Goal: Task Accomplishment & Management: Manage account settings

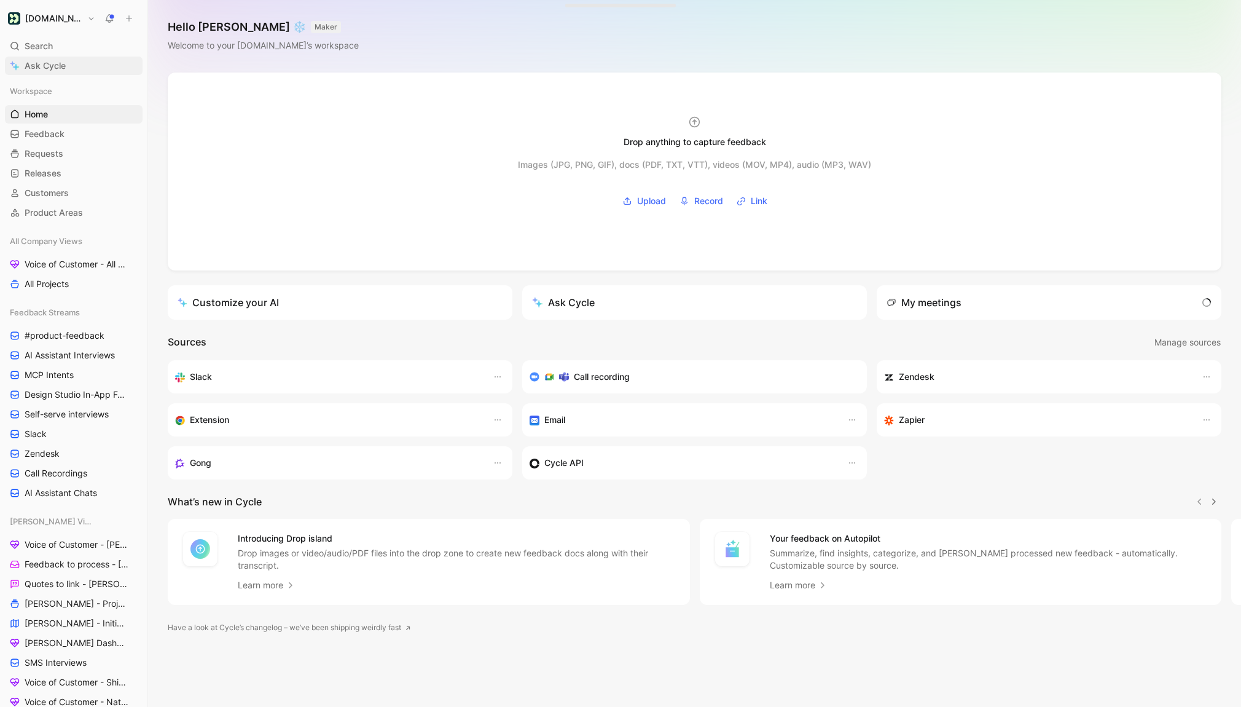
click at [67, 71] on link "Ask Cycle" at bounding box center [74, 66] width 138 height 18
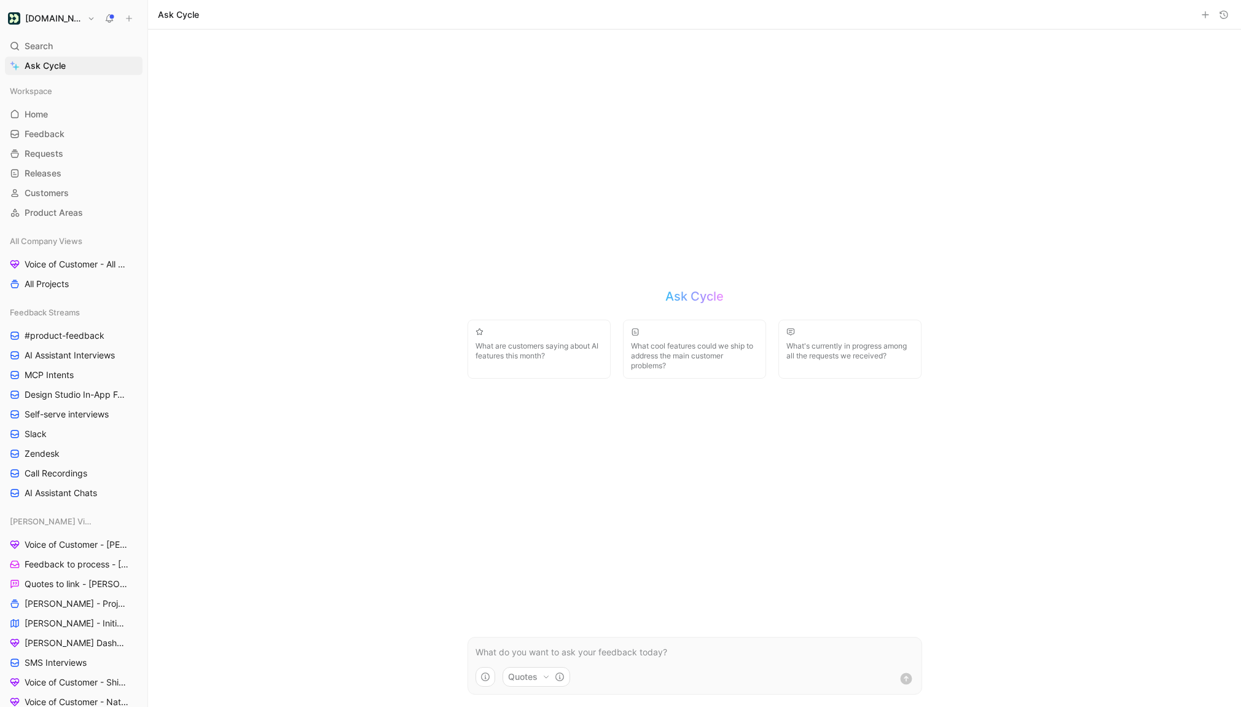
click at [1225, 18] on use "button" at bounding box center [1224, 13] width 7 height 7
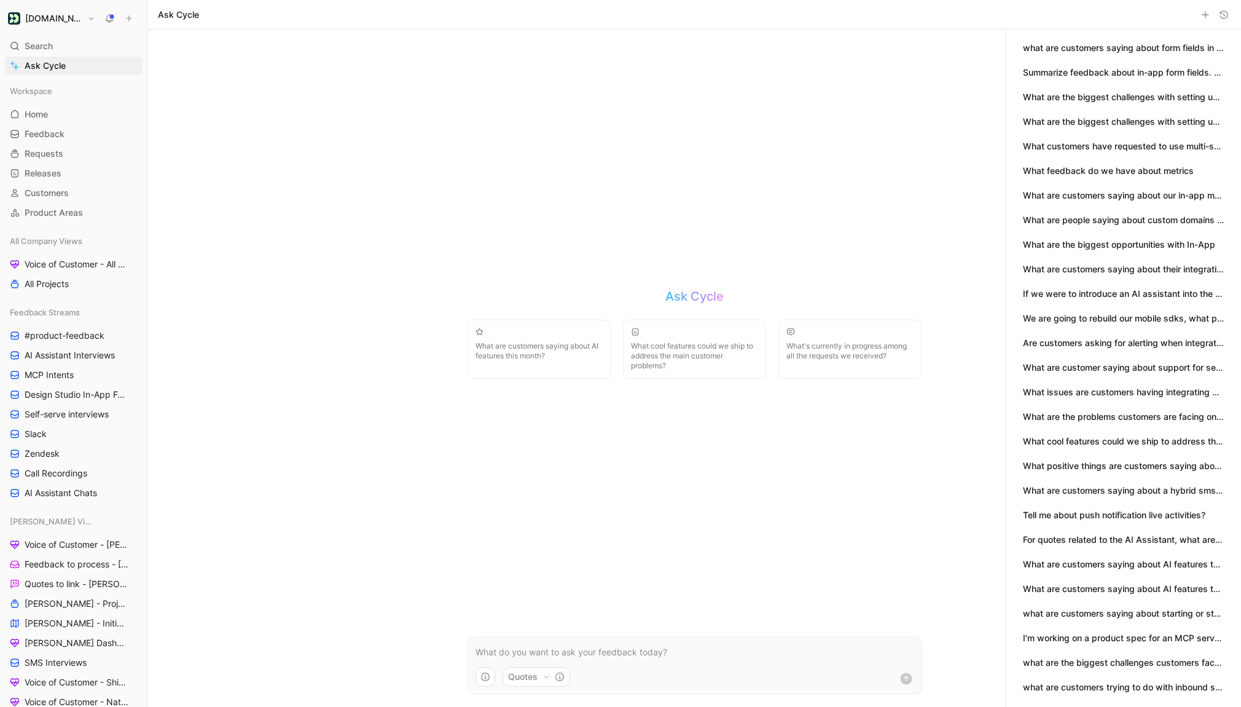
scroll to position [25, 0]
click at [1047, 682] on button "When customers are trying to analyze the success of their campaigns what questi…" at bounding box center [1123, 689] width 201 height 14
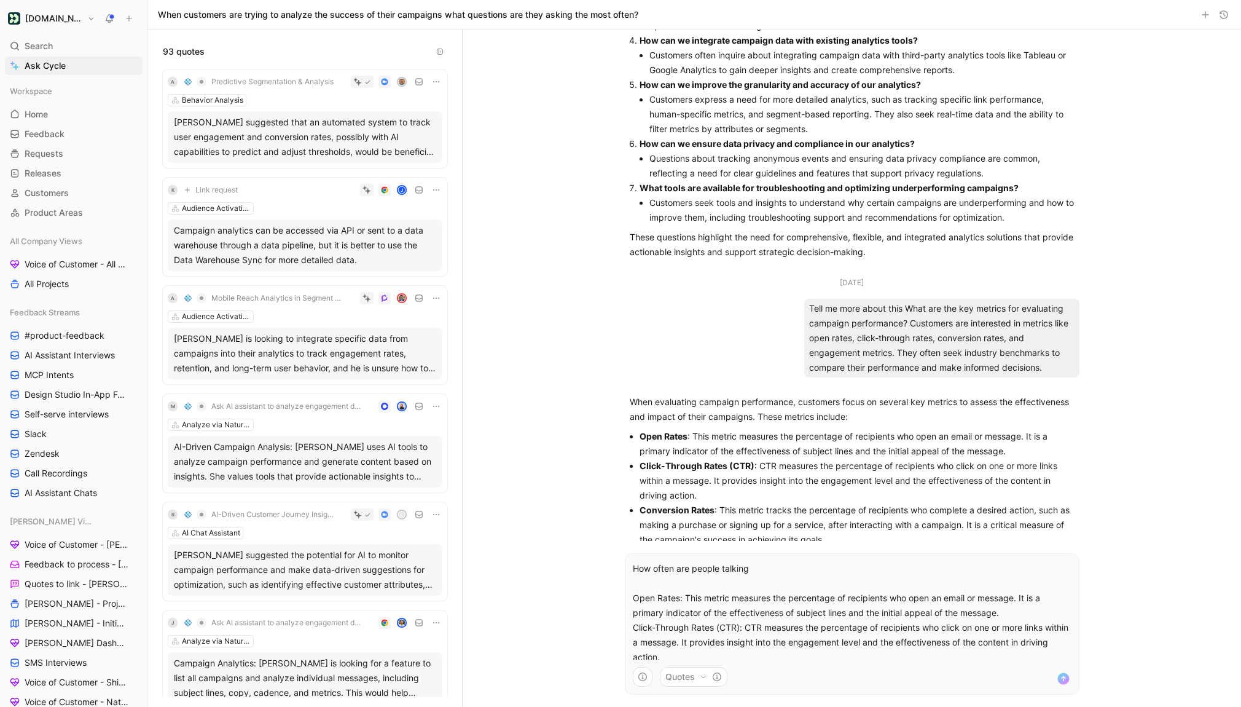
scroll to position [391, 0]
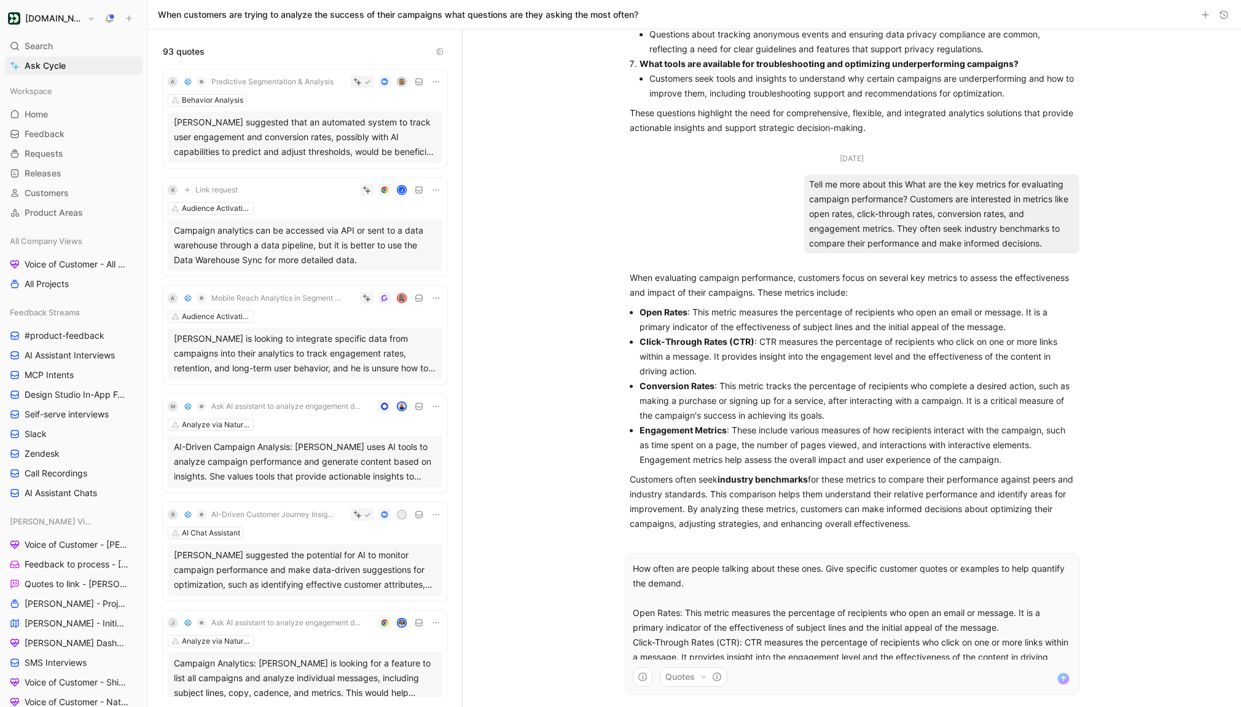
click at [825, 574] on p "How often are people talking about these ones. Give specific customer quotes or…" at bounding box center [852, 598] width 439 height 74
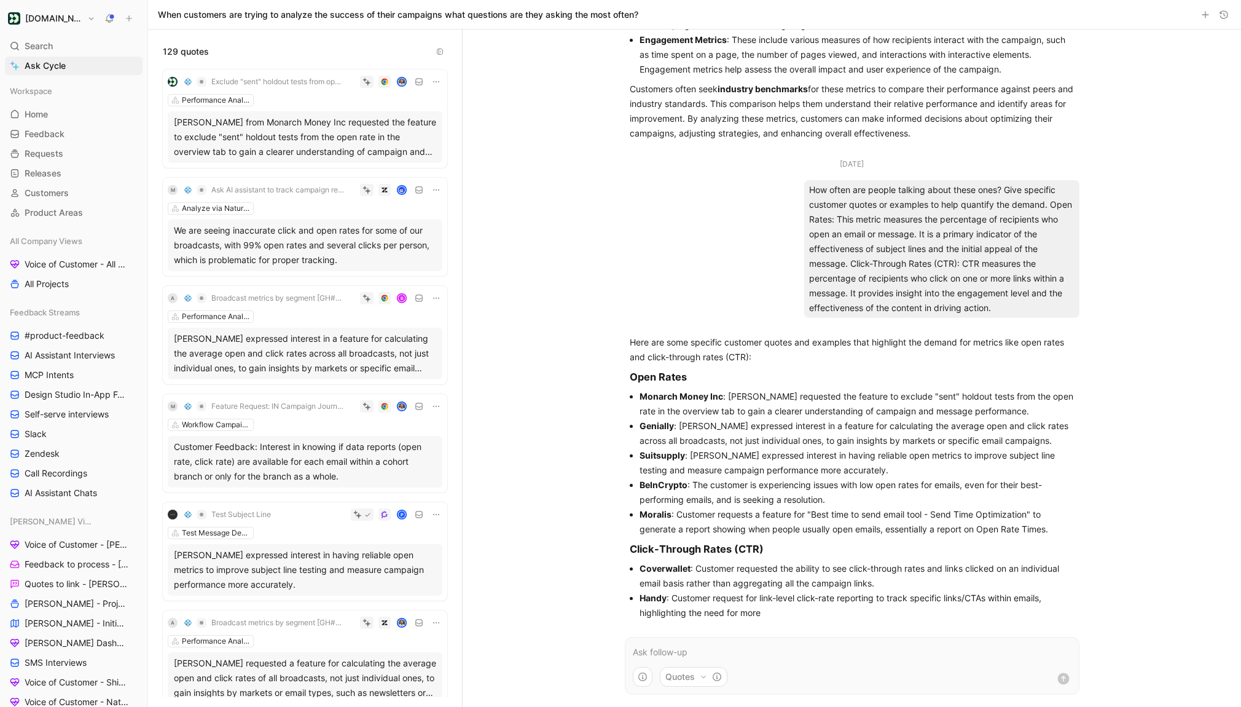
scroll to position [787, 0]
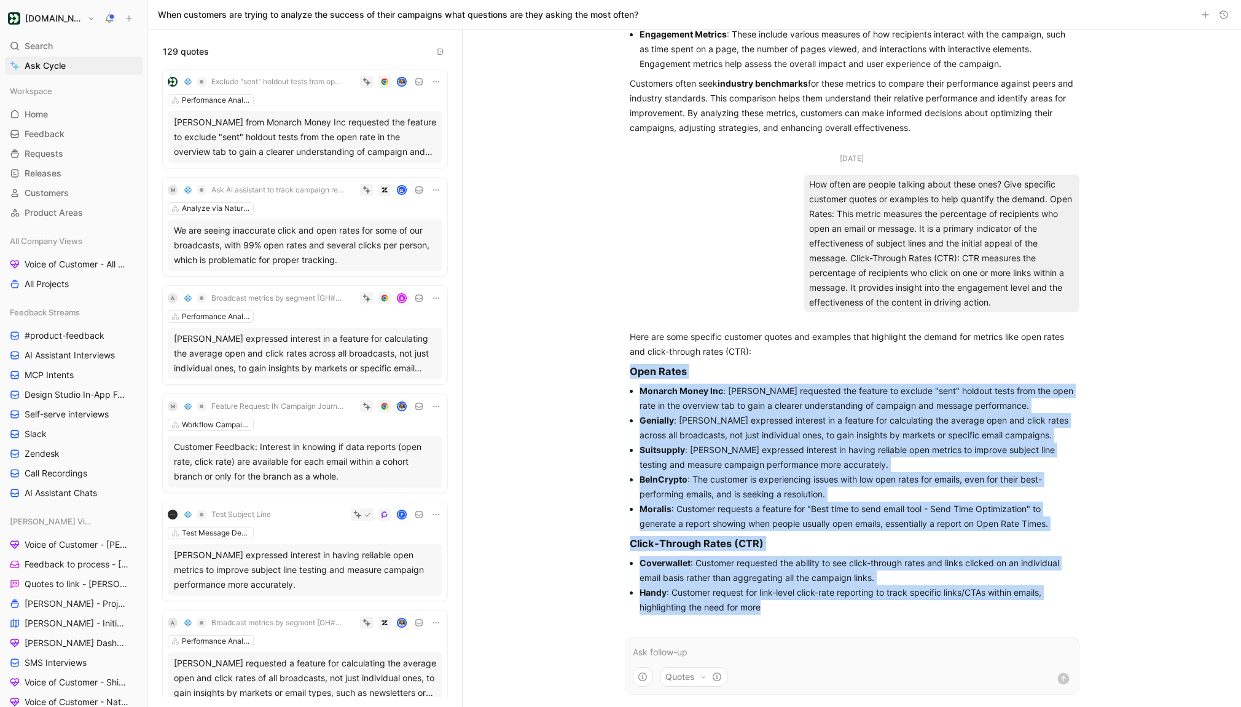
drag, startPoint x: 795, startPoint y: 611, endPoint x: 628, endPoint y: 368, distance: 294.4
click at [628, 368] on div "Here are some specific customer quotes and examples that highlight the demand f…" at bounding box center [852, 471] width 455 height 295
copy div "Open Rates Monarch Money Inc : [PERSON_NAME] requested the feature to exclude "…"
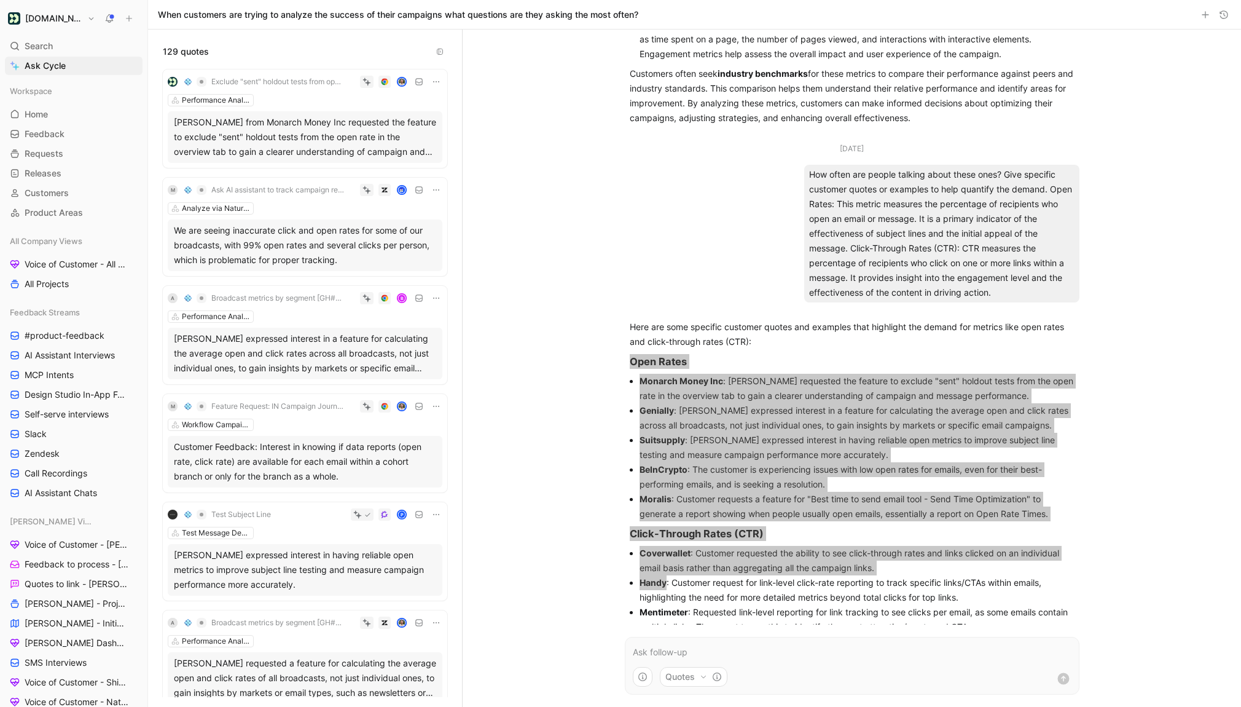
scroll to position [904, 0]
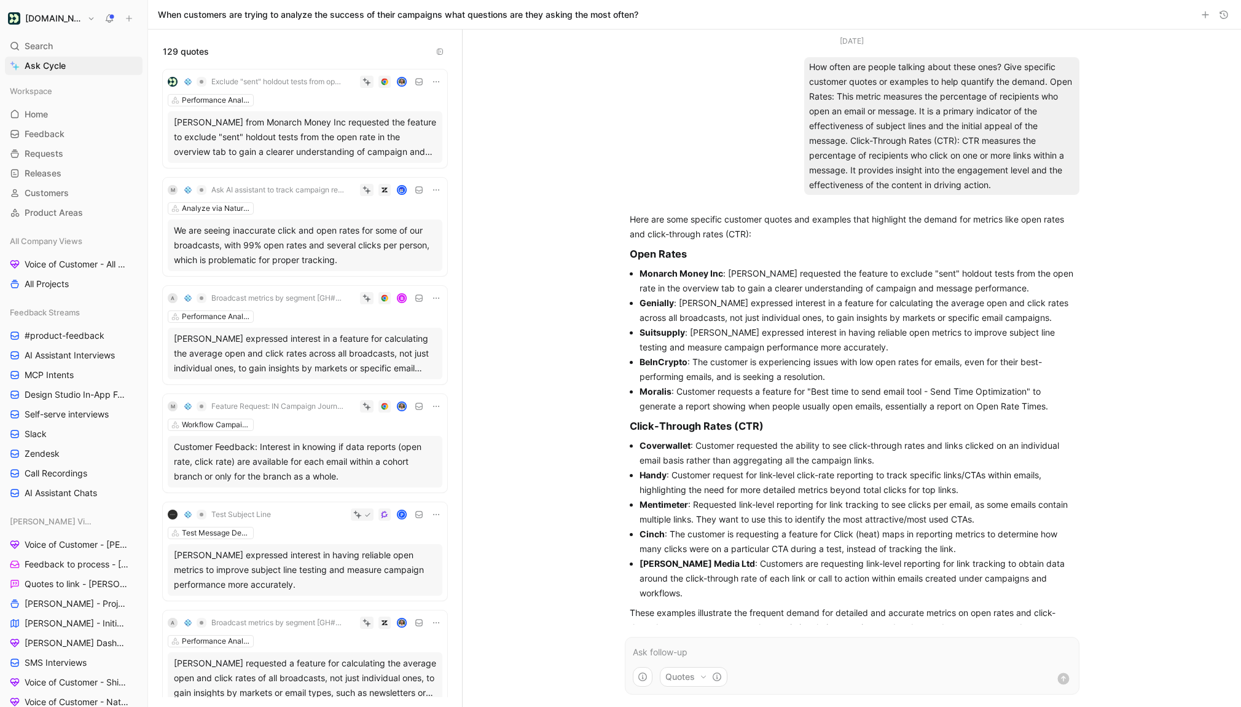
click at [940, 605] on p "These examples illustrate the frequent demand for detailed and accurate metrics…" at bounding box center [852, 619] width 445 height 29
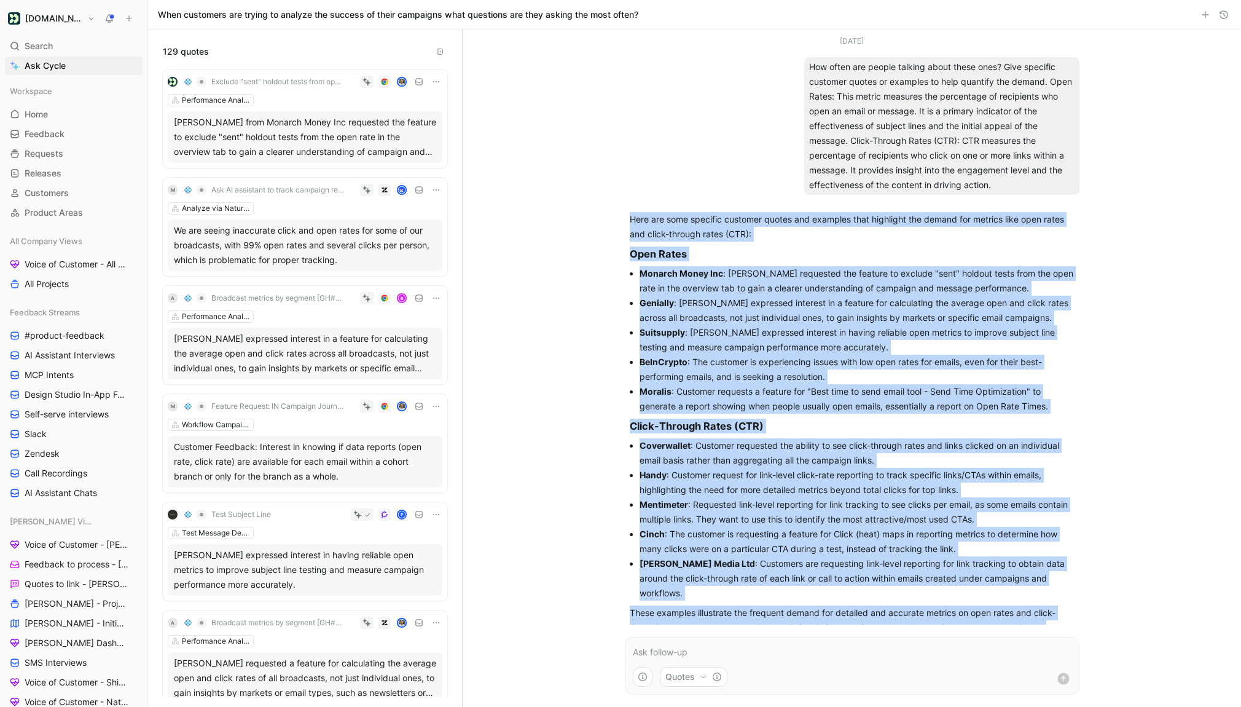
drag, startPoint x: 1056, startPoint y: 613, endPoint x: 622, endPoint y: 219, distance: 586.5
copy div "Here are some specific customer quotes and examples that highlight the demand f…"
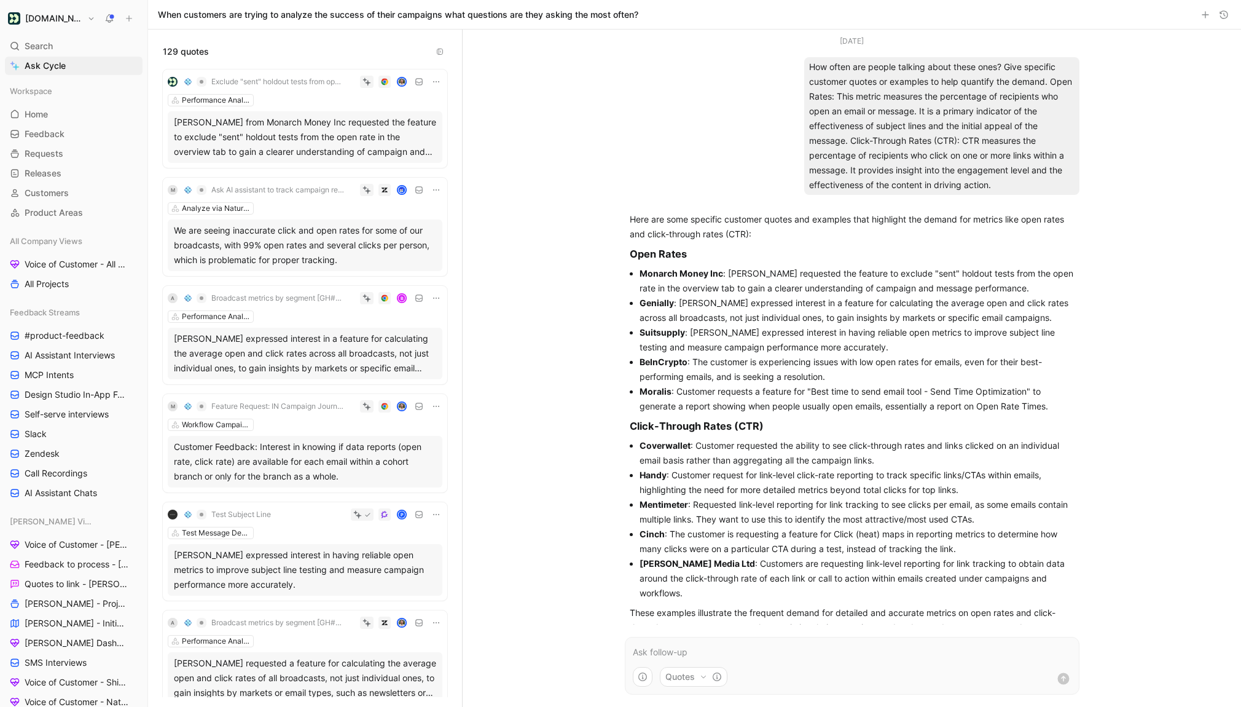
drag, startPoint x: 275, startPoint y: 2, endPoint x: 136, endPoint y: -33, distance: 143.2
click at [136, 0] on html "[DOMAIN_NAME] Search ⌘ K Ask Cycle Workspace Home G then H Feedback G then F Re…" at bounding box center [620, 353] width 1241 height 707
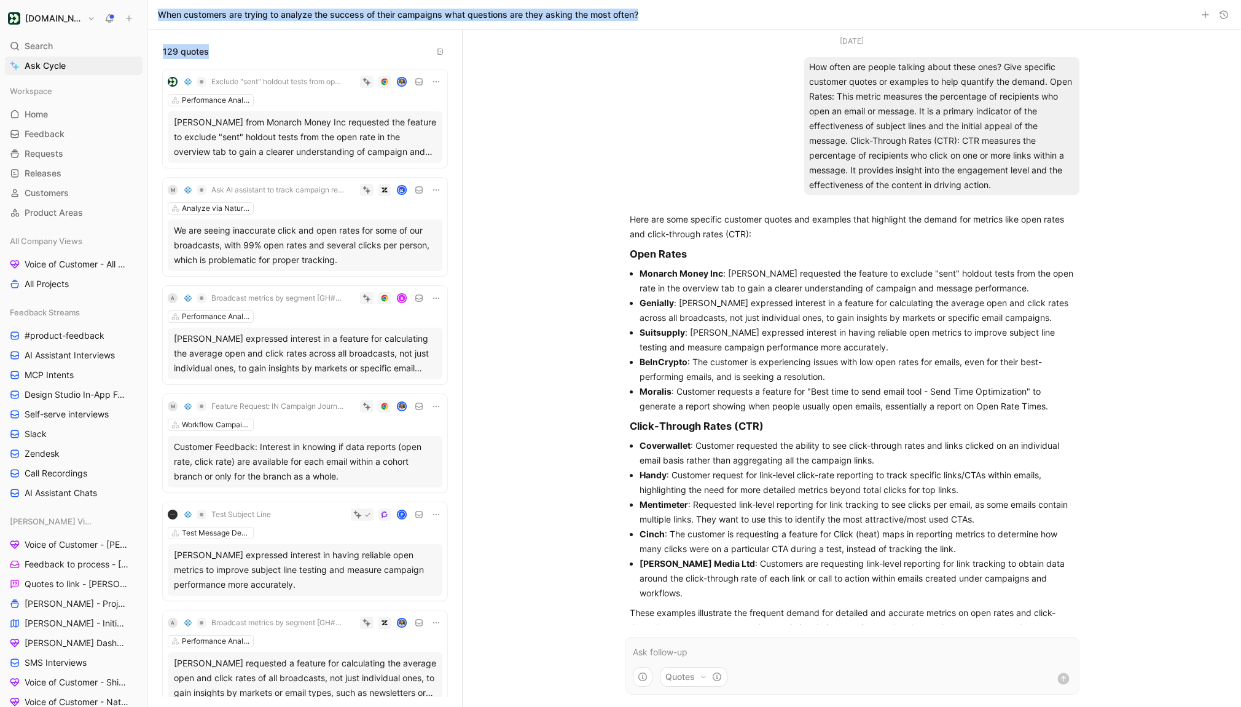
click at [82, 23] on button "[DOMAIN_NAME]" at bounding box center [51, 18] width 93 height 17
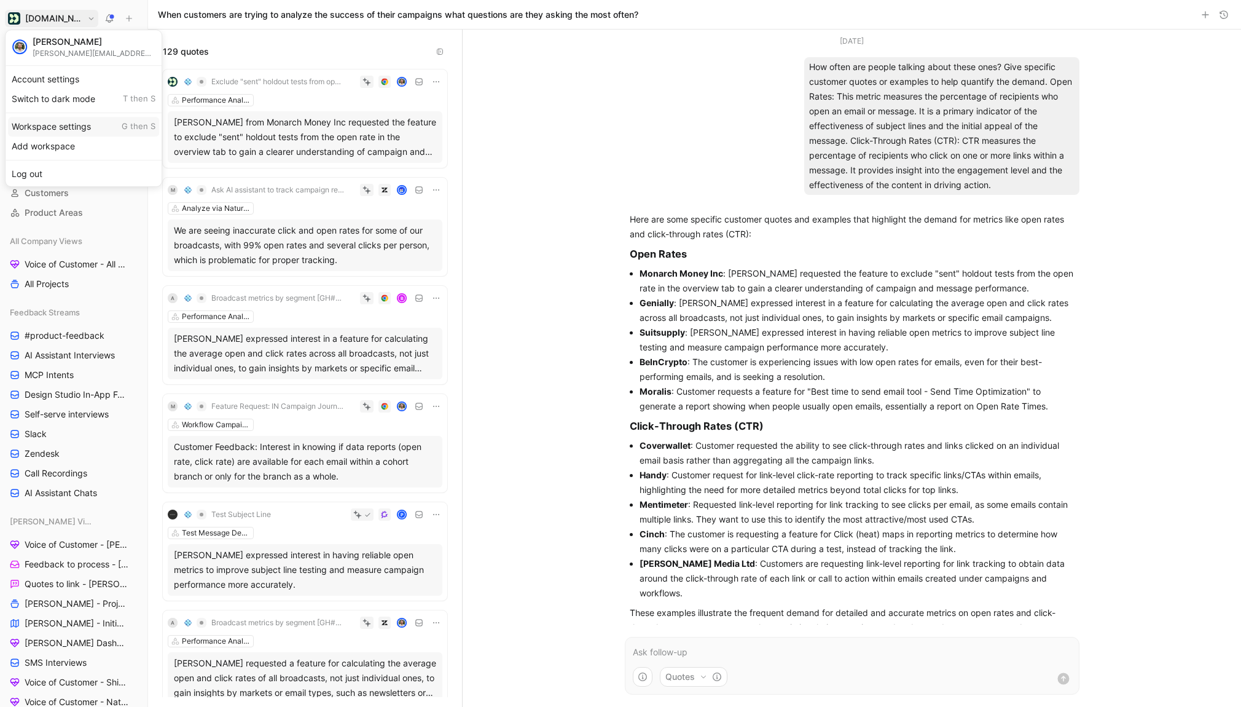
click at [67, 124] on div "Workspace settings G then S" at bounding box center [83, 127] width 151 height 20
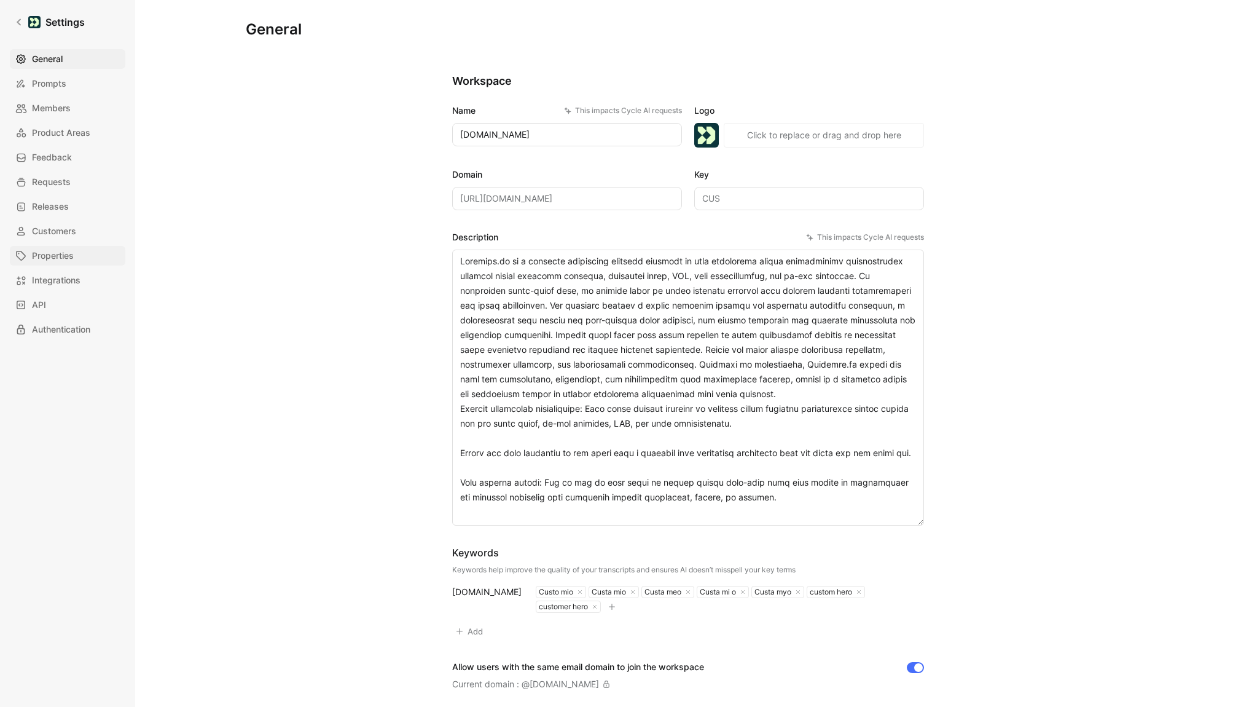
click at [57, 246] on link "Properties" at bounding box center [68, 256] width 116 height 20
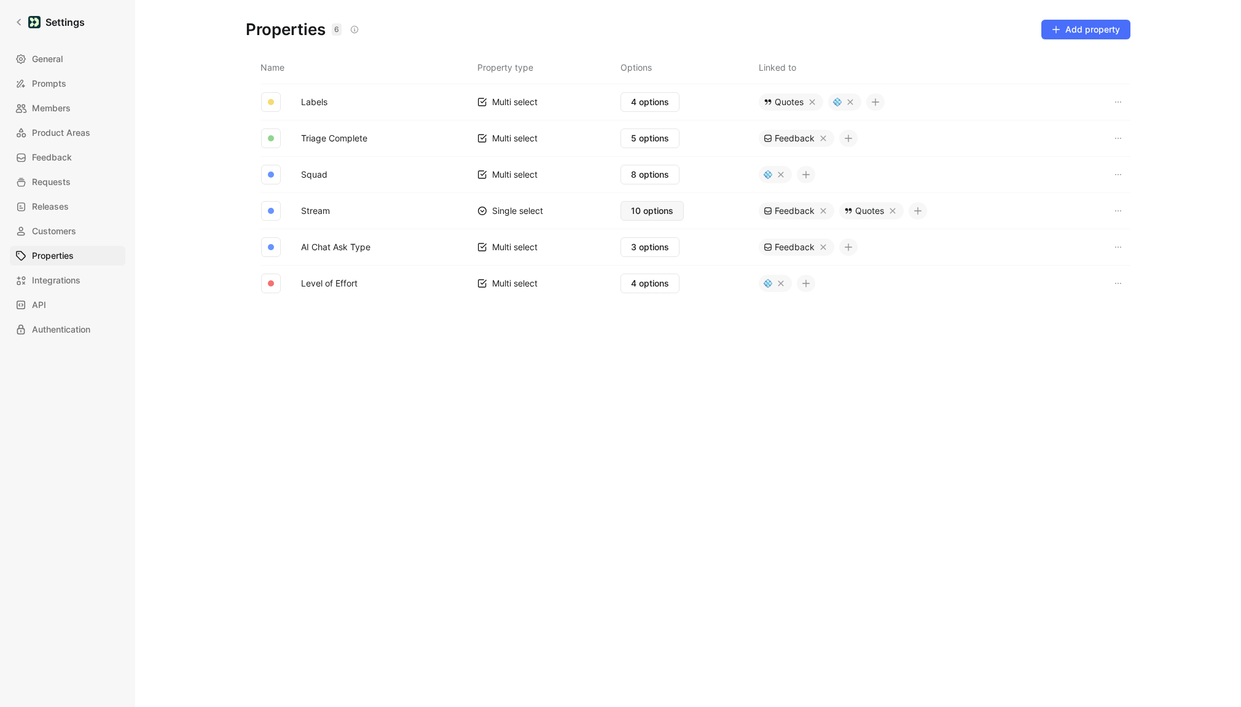
click at [637, 210] on span "10 options" at bounding box center [652, 210] width 42 height 15
click at [661, 240] on input "CSAT - In-App Creation" at bounding box center [708, 236] width 162 height 18
click at [748, 235] on input "CSAT - In-App Creation" at bounding box center [708, 236] width 162 height 18
type input "CSAT - In-App Creation"
click at [704, 259] on div "CSAT - In-App Creation" at bounding box center [705, 260] width 92 height 15
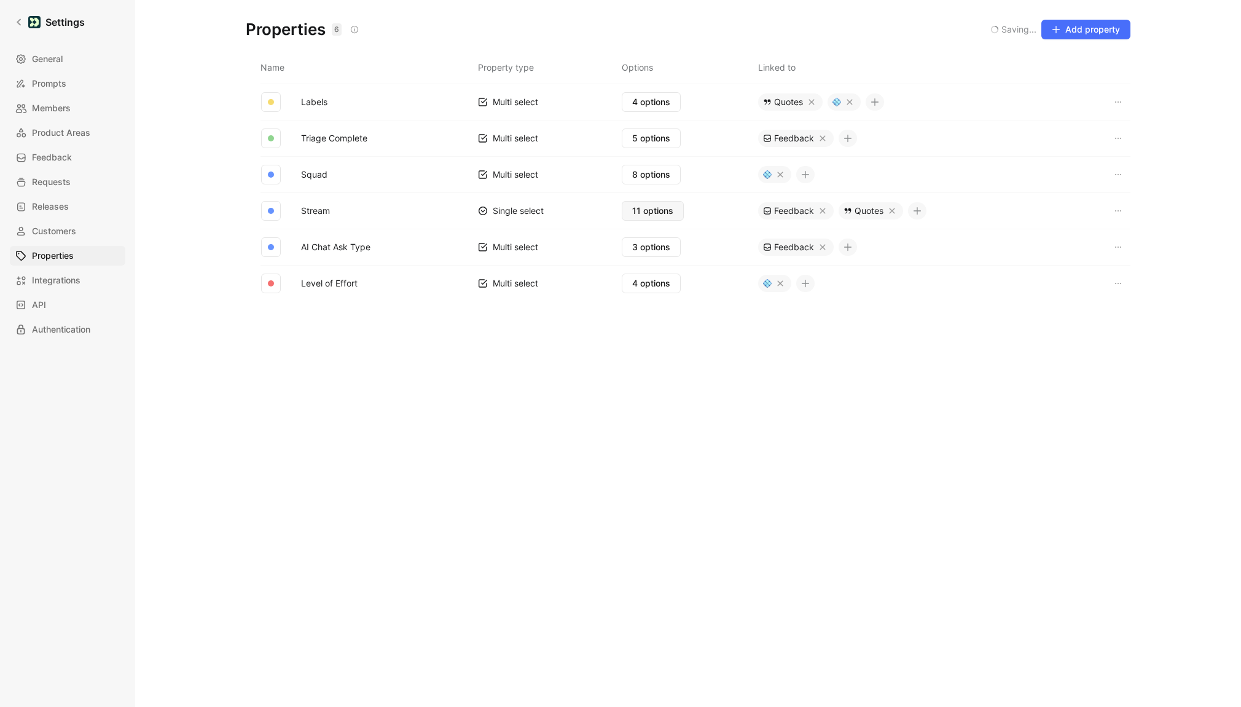
click at [648, 216] on span "11 options" at bounding box center [652, 210] width 41 height 15
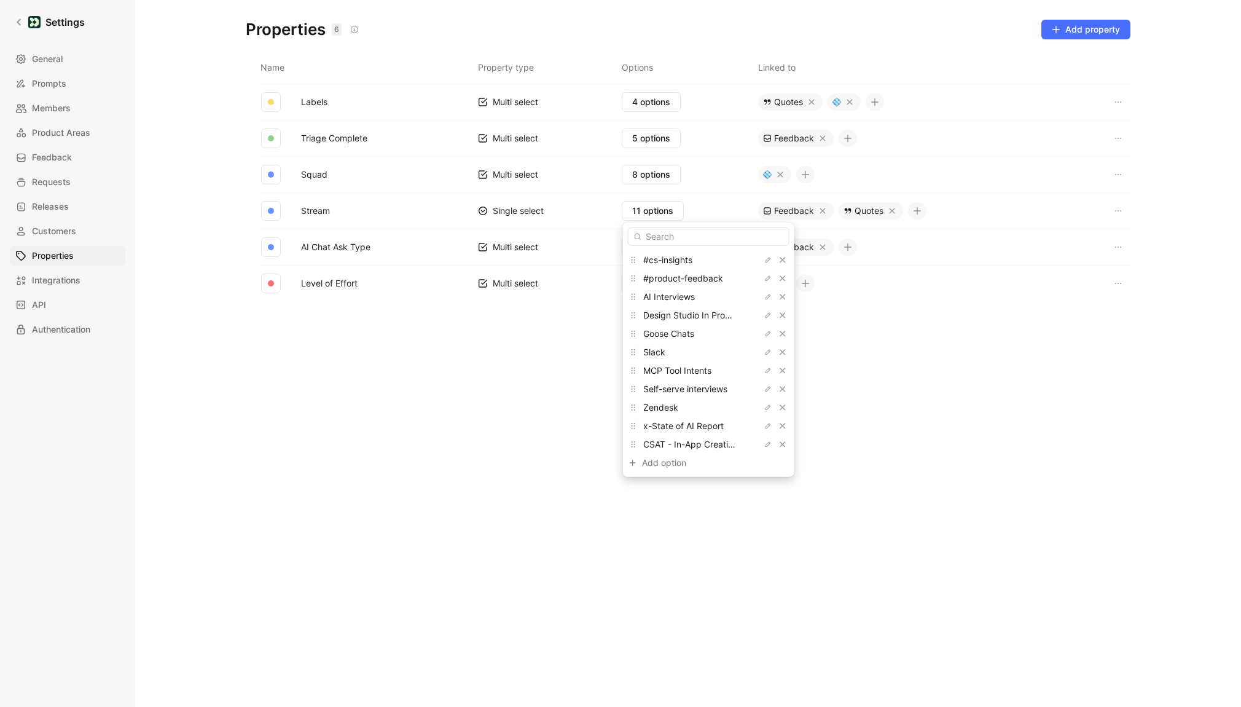
click at [663, 242] on input "text" at bounding box center [709, 236] width 162 height 18
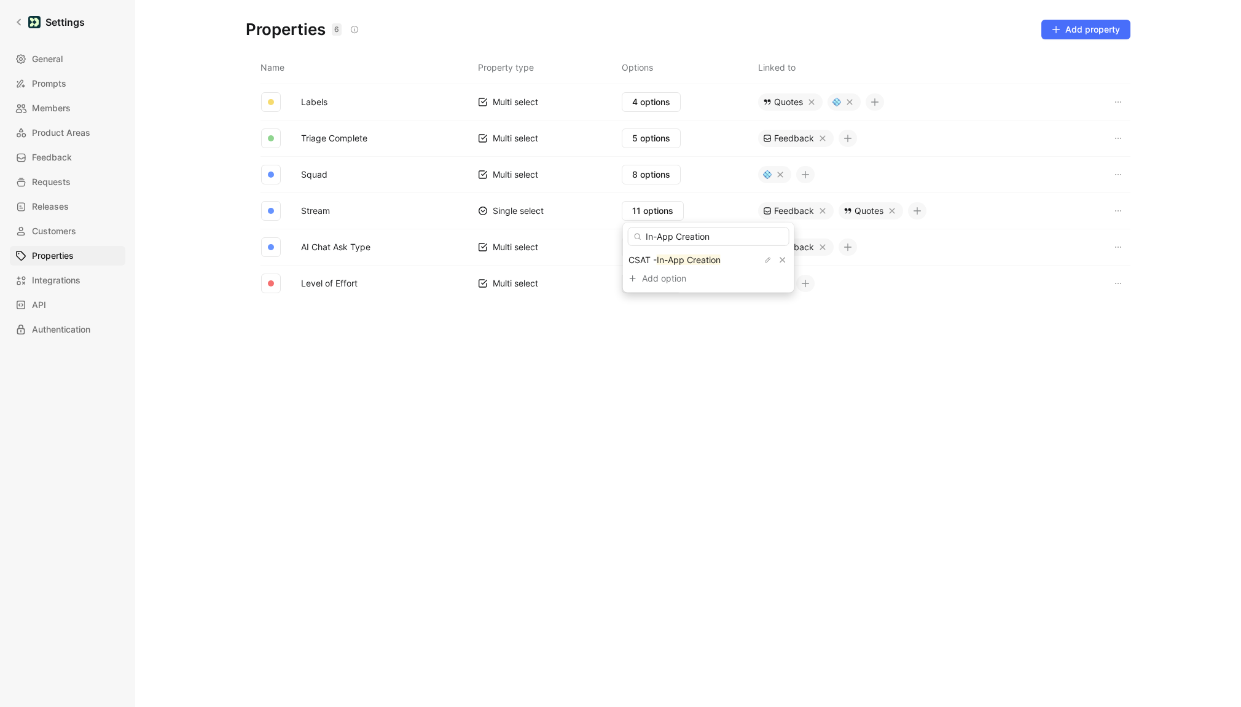
drag, startPoint x: 646, startPoint y: 237, endPoint x: 833, endPoint y: 237, distance: 186.8
click at [828, 237] on body "Settings General Prompts Members Product Areas Feedback Requests Releases Custo…" at bounding box center [620, 353] width 1241 height 707
type input "In-App Creation"
click at [674, 281] on div "Add option" at bounding box center [688, 278] width 92 height 15
type input "CSAT - Newsletter"
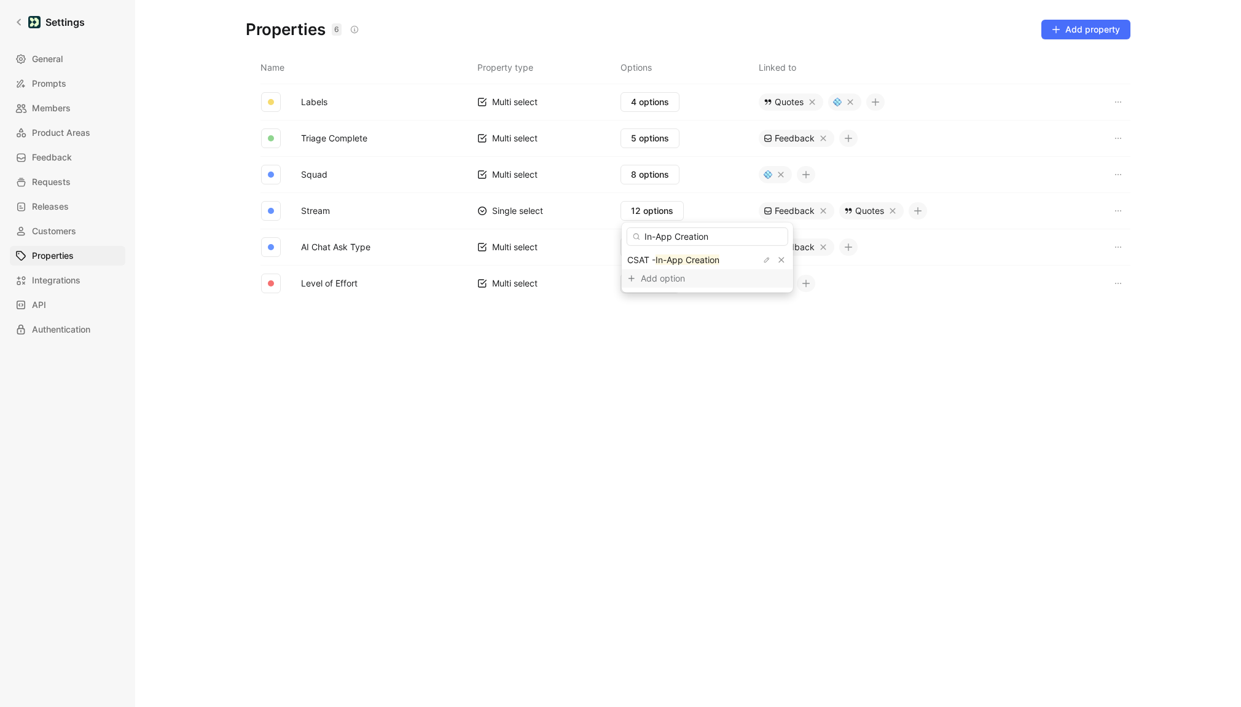
click at [656, 282] on div "Add option" at bounding box center [687, 278] width 92 height 15
click at [696, 237] on input "In-App Creation" at bounding box center [708, 236] width 162 height 18
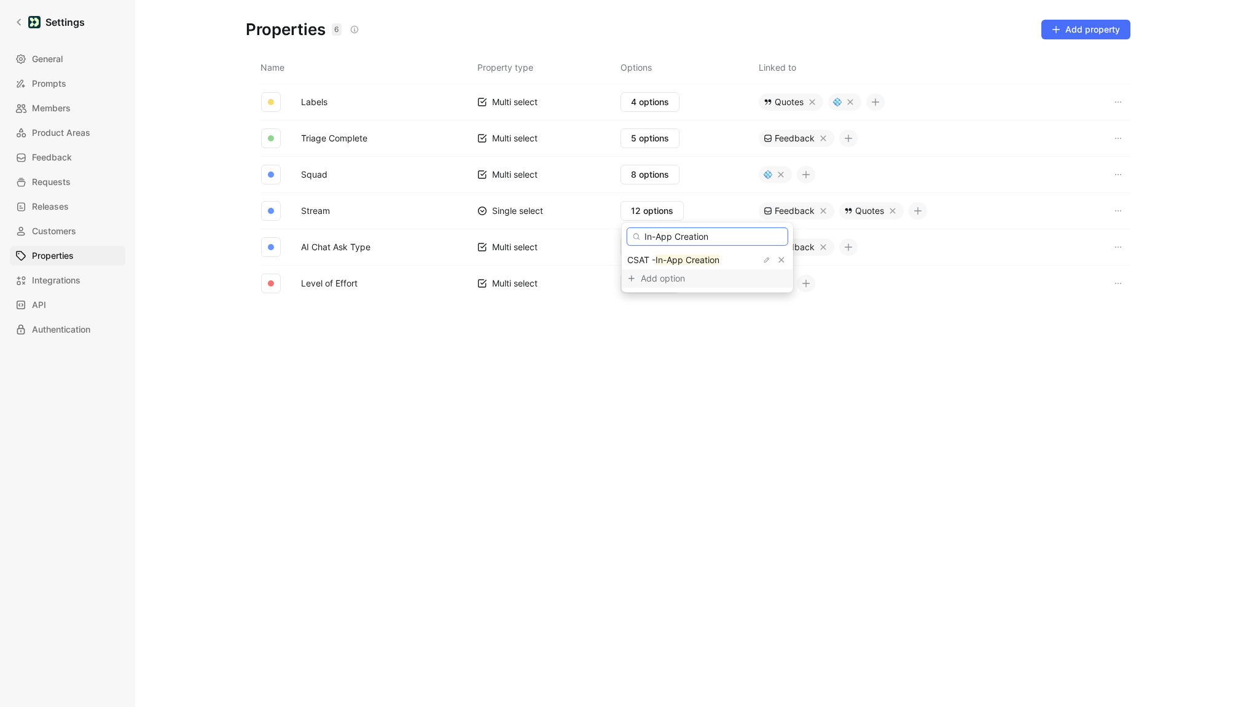
click at [696, 237] on input "In-App Creation" at bounding box center [708, 236] width 162 height 18
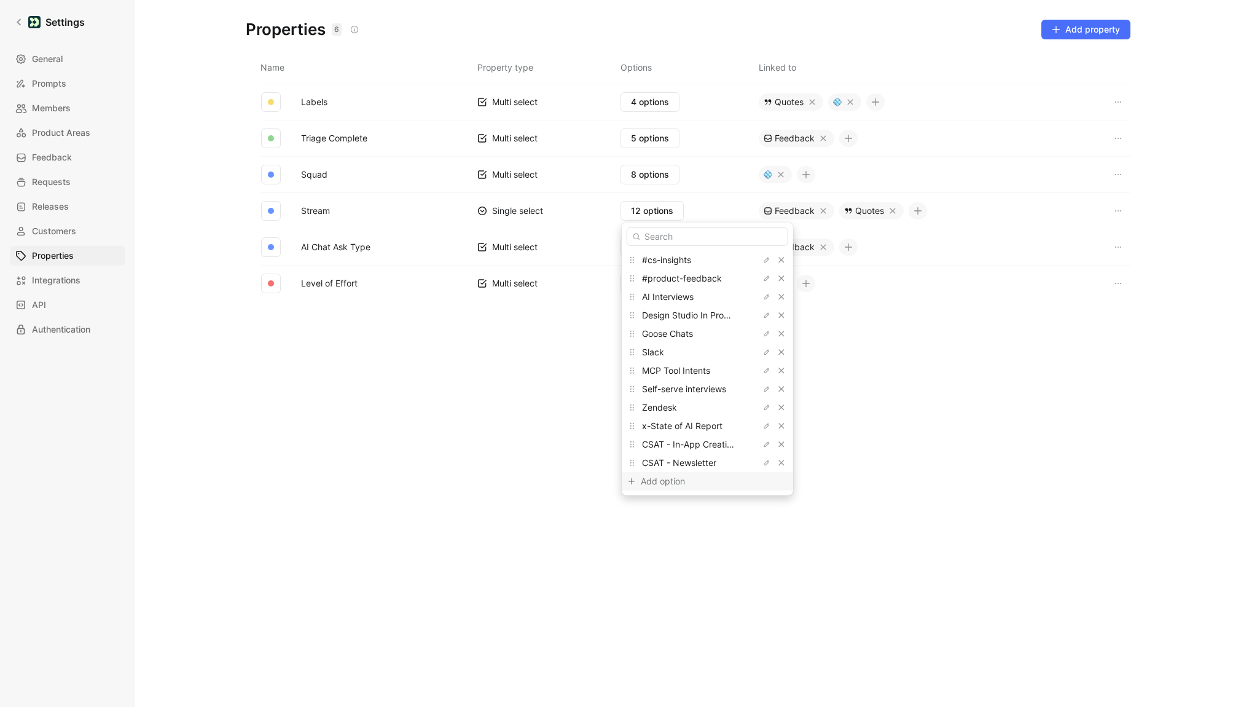
click at [646, 476] on div "Add option" at bounding box center [687, 481] width 92 height 15
type input "CSAT - Segment"
click at [643, 502] on div "Add option" at bounding box center [687, 499] width 92 height 15
type input "CSAT - Campaign"
click at [641, 515] on div "Add option" at bounding box center [687, 518] width 92 height 15
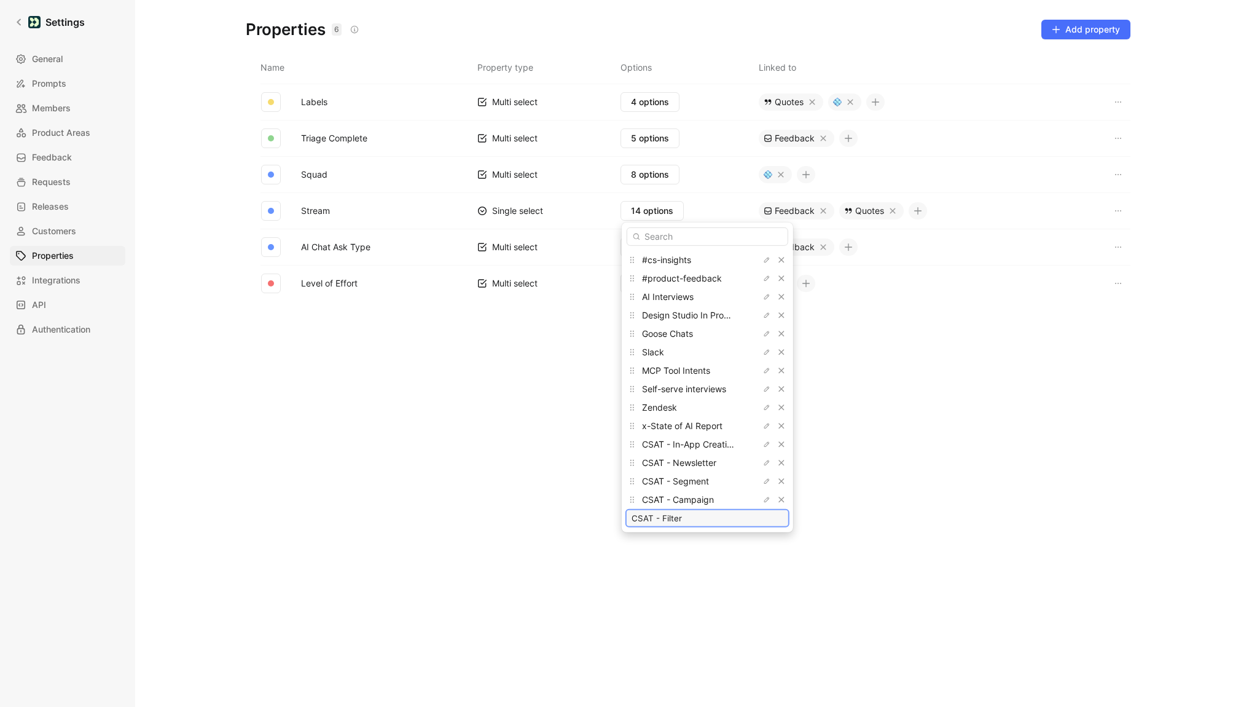
type input "CSAT - Filter"
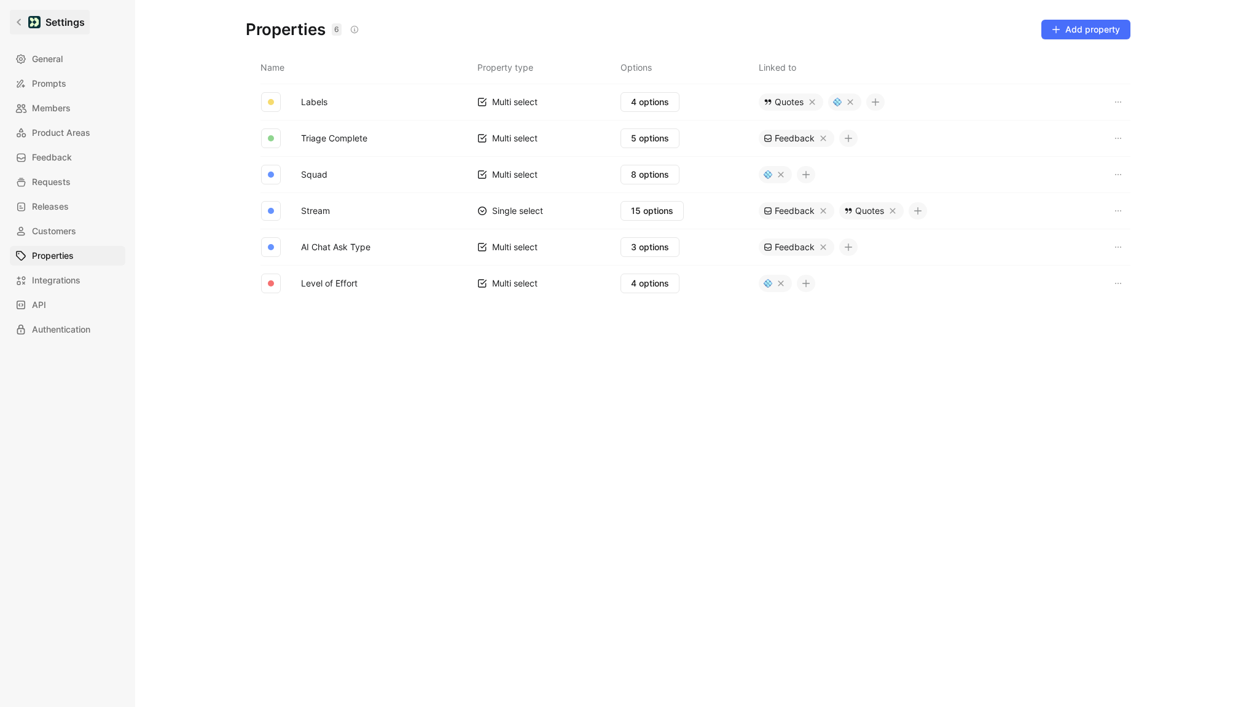
click at [22, 21] on icon at bounding box center [19, 22] width 9 height 9
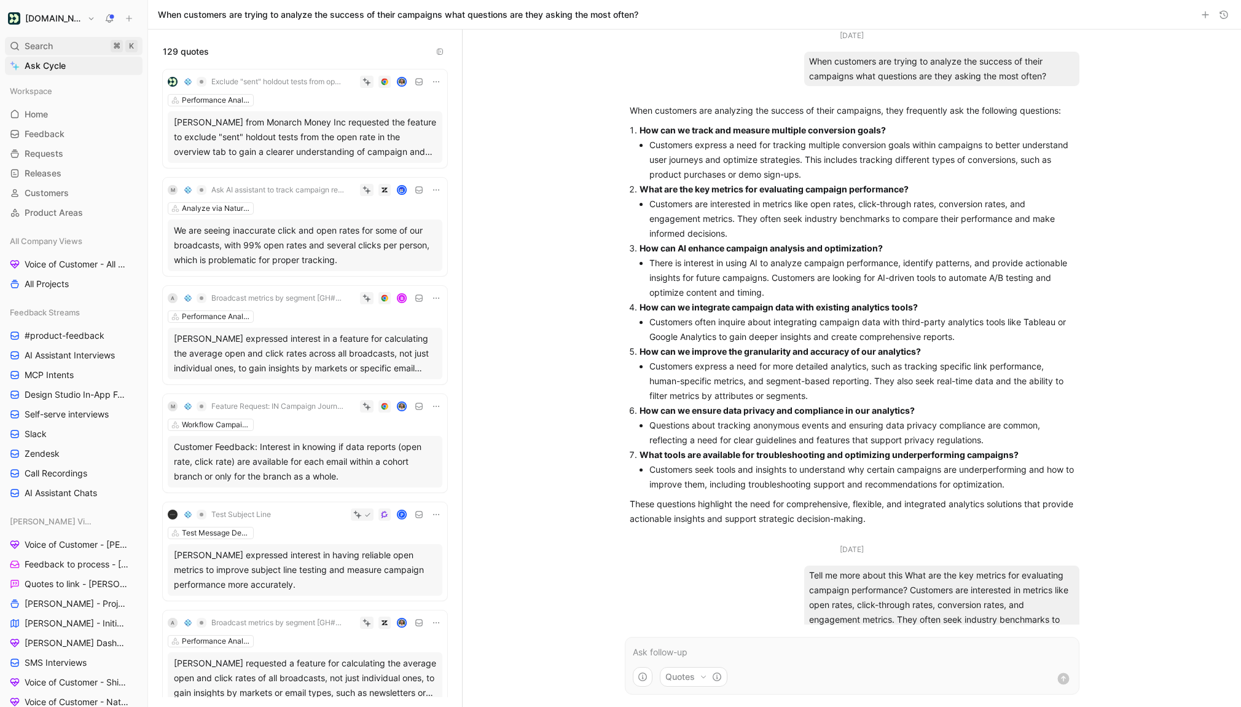
click at [46, 44] on span "Search" at bounding box center [39, 46] width 28 height 15
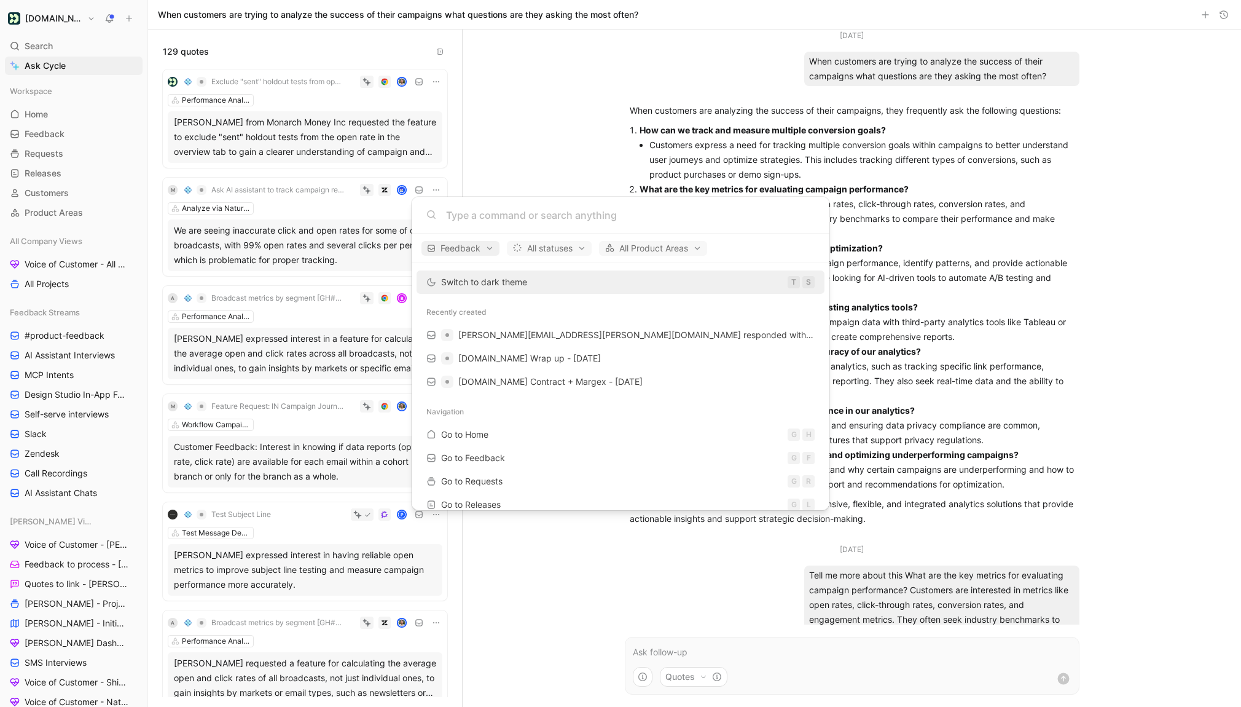
click at [480, 251] on span "Feedback" at bounding box center [460, 248] width 67 height 15
click at [619, 332] on div at bounding box center [620, 353] width 1241 height 707
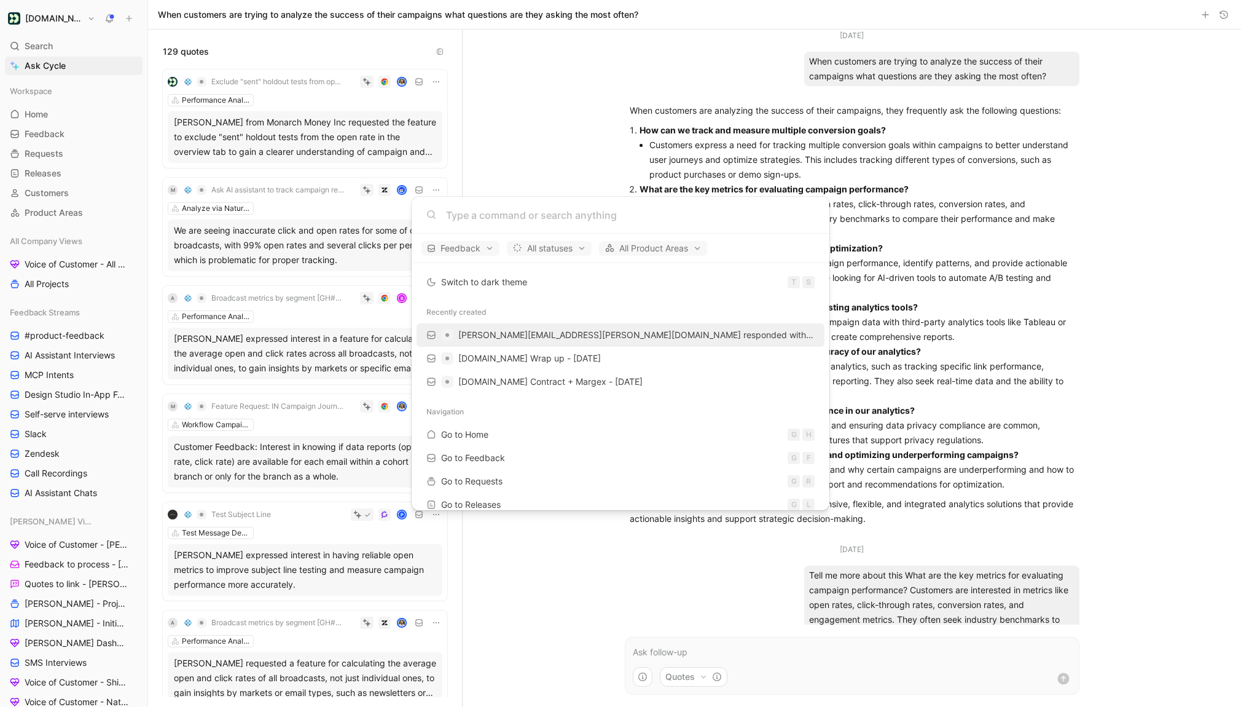
click at [604, 334] on span "[PERSON_NAME][EMAIL_ADDRESS][PERSON_NAME][DOMAIN_NAME] responded with 1 on the …" at bounding box center [694, 334] width 473 height 10
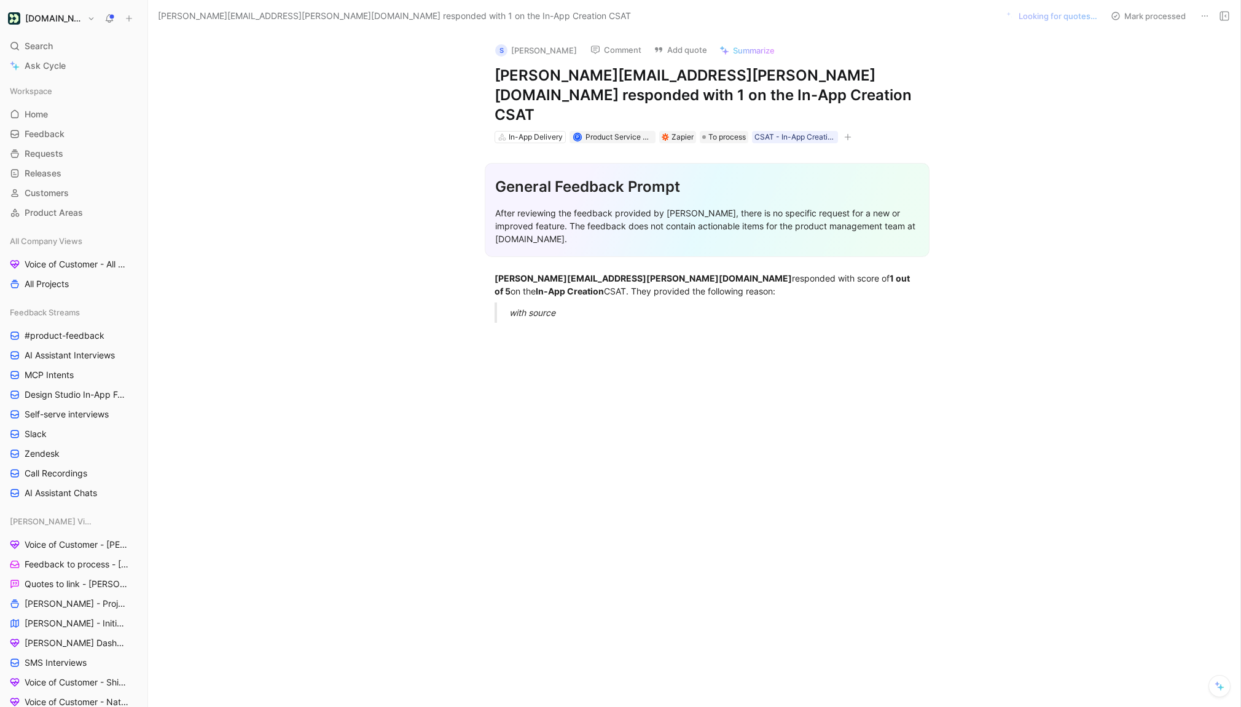
click at [481, 153] on section "General Feedback Prompt After reviewing the feedback provided by [PERSON_NAME],…" at bounding box center [707, 210] width 1067 height 114
click at [476, 153] on section "General Feedback Prompt After reviewing the feedback provided by [PERSON_NAME],…" at bounding box center [707, 210] width 1067 height 114
click at [1204, 21] on button at bounding box center [1205, 15] width 17 height 17
click at [1139, 58] on div "Delete" at bounding box center [1152, 60] width 112 height 15
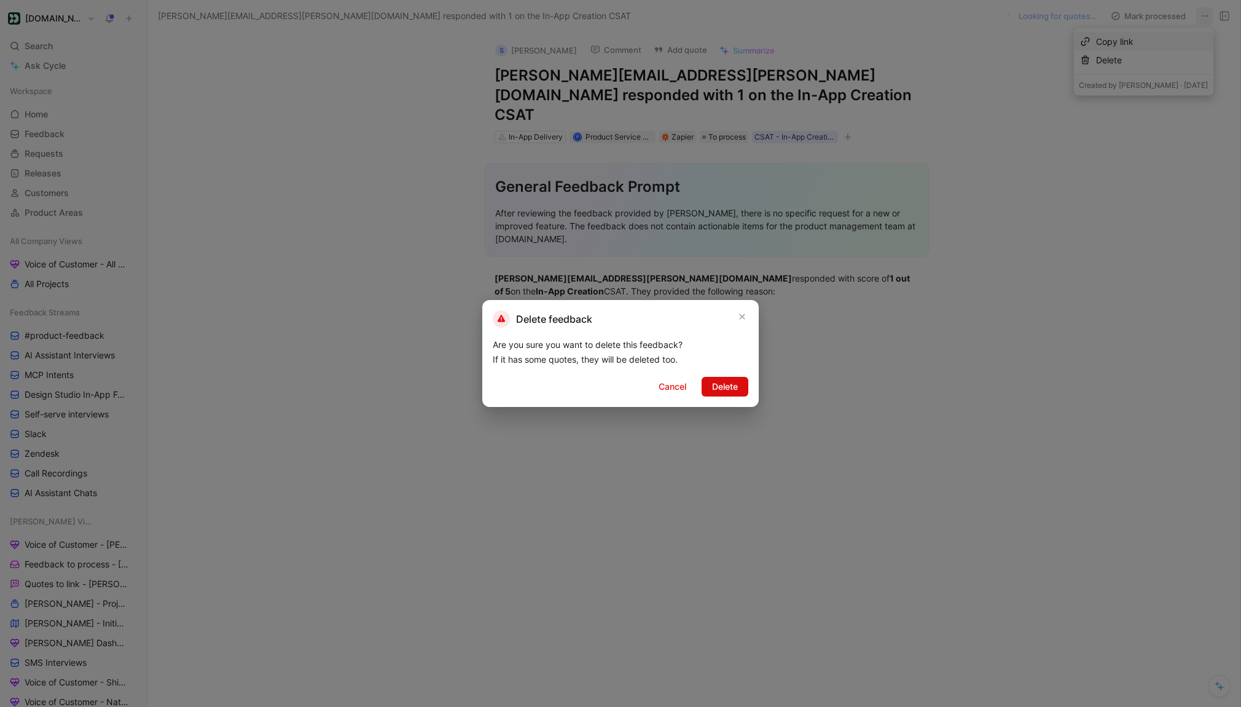
click at [736, 391] on span "Delete" at bounding box center [725, 386] width 26 height 15
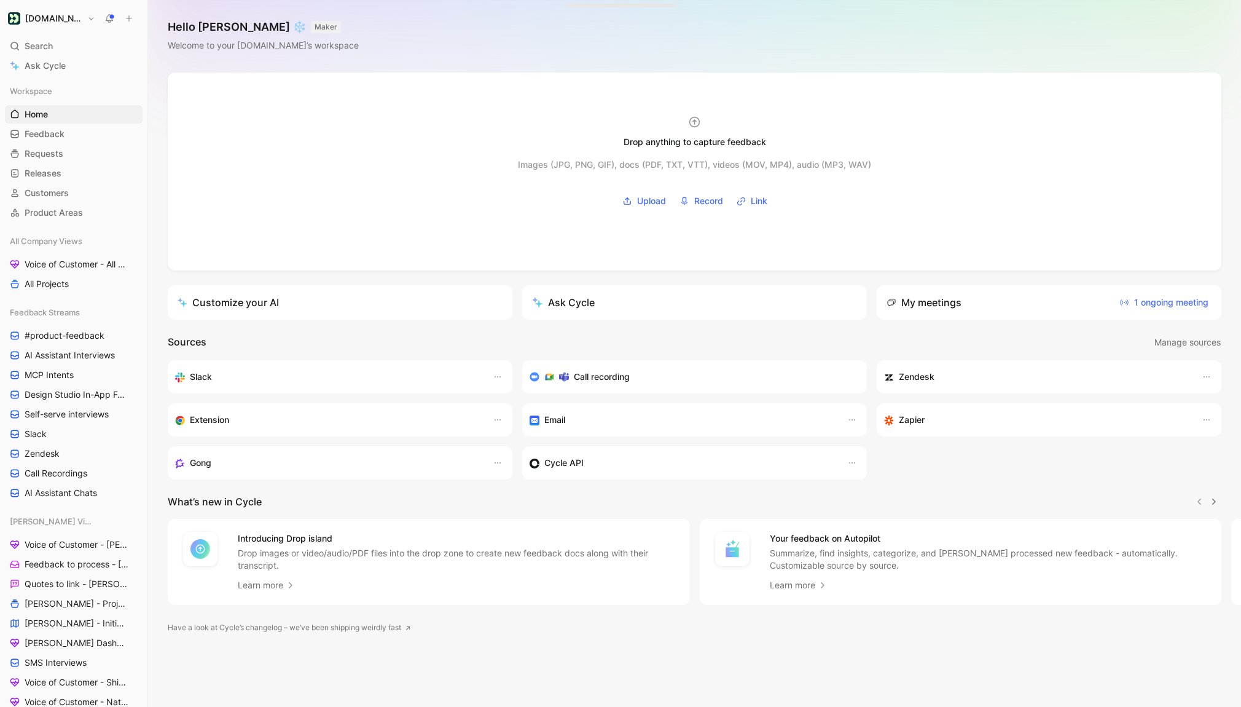
click at [50, 46] on span "Search" at bounding box center [39, 46] width 28 height 15
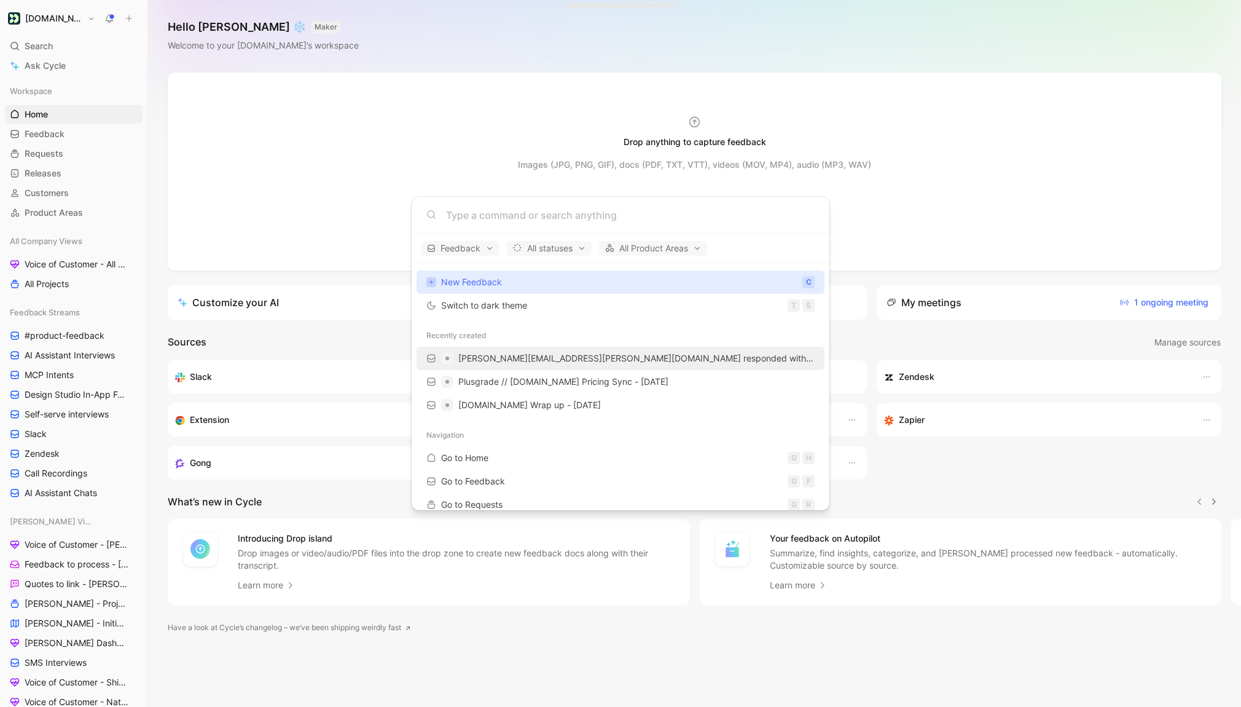
click at [543, 364] on span "[PERSON_NAME][EMAIL_ADDRESS][PERSON_NAME][DOMAIN_NAME] responded with 1 on the …" at bounding box center [636, 358] width 356 height 15
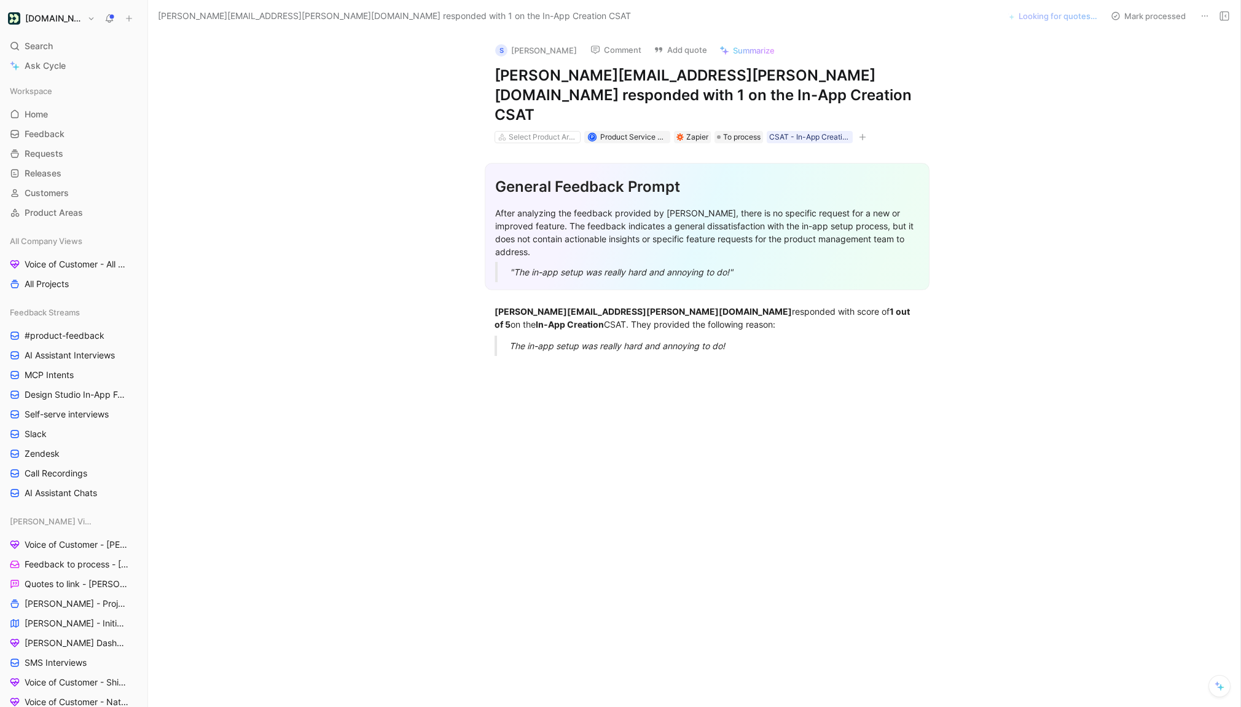
click at [742, 265] on div ""The in-app setup was really hard and annoying to do!"" at bounding box center [722, 271] width 424 height 13
drag, startPoint x: 760, startPoint y: 253, endPoint x: 454, endPoint y: 173, distance: 316.3
click at [454, 173] on section "General Feedback Prompt After analyzing the feedback provided by [PERSON_NAME],…" at bounding box center [707, 226] width 1067 height 147
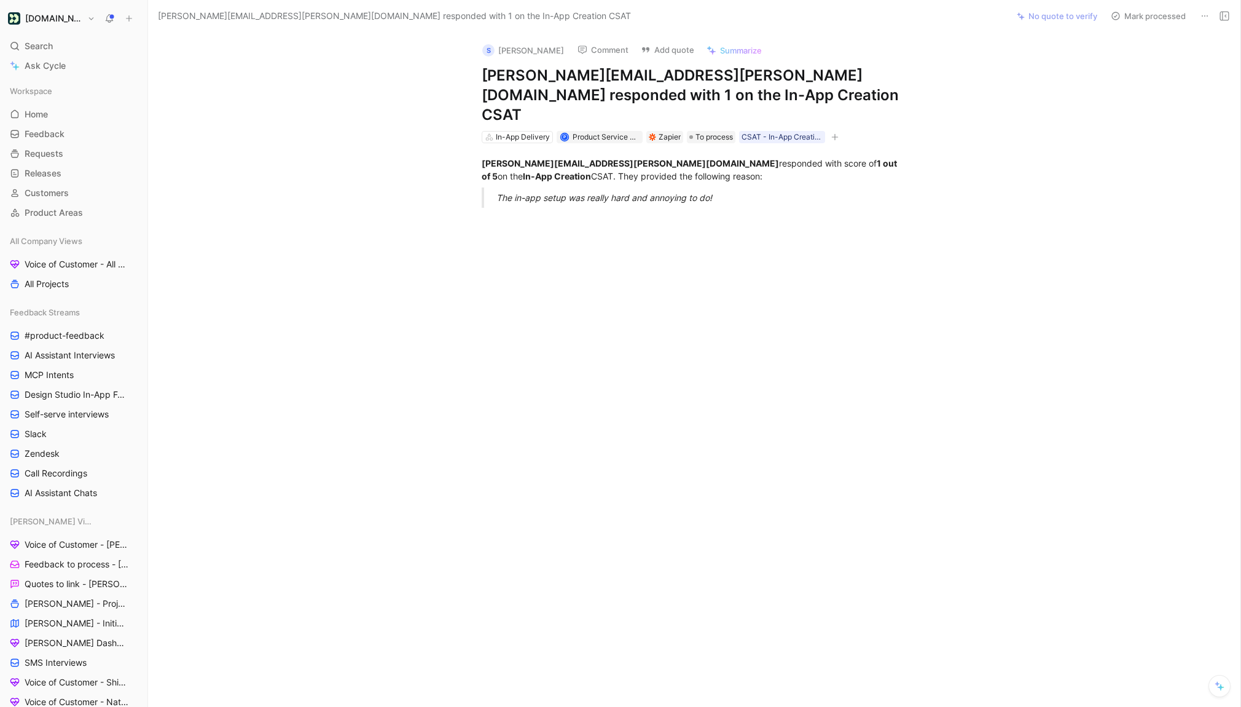
click at [470, 342] on div at bounding box center [694, 324] width 1041 height 212
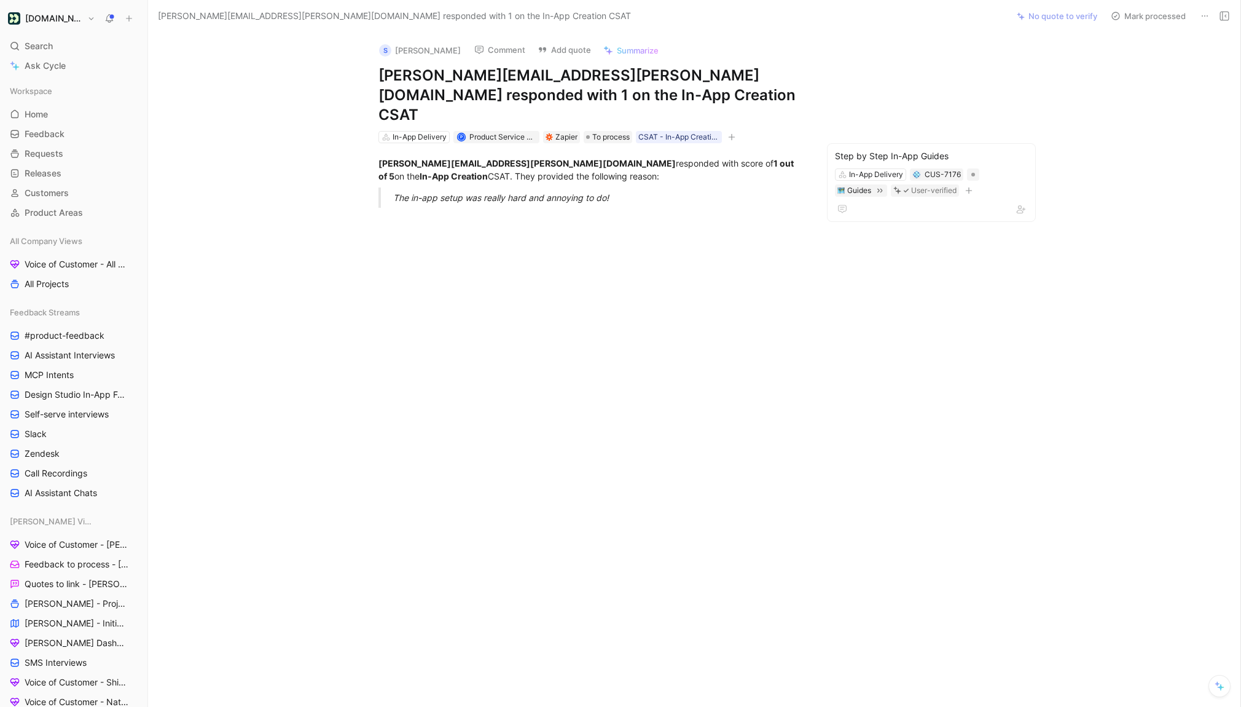
click at [655, 252] on div at bounding box center [591, 324] width 835 height 212
click at [536, 92] on button "Copy link" at bounding box center [541, 93] width 60 height 17
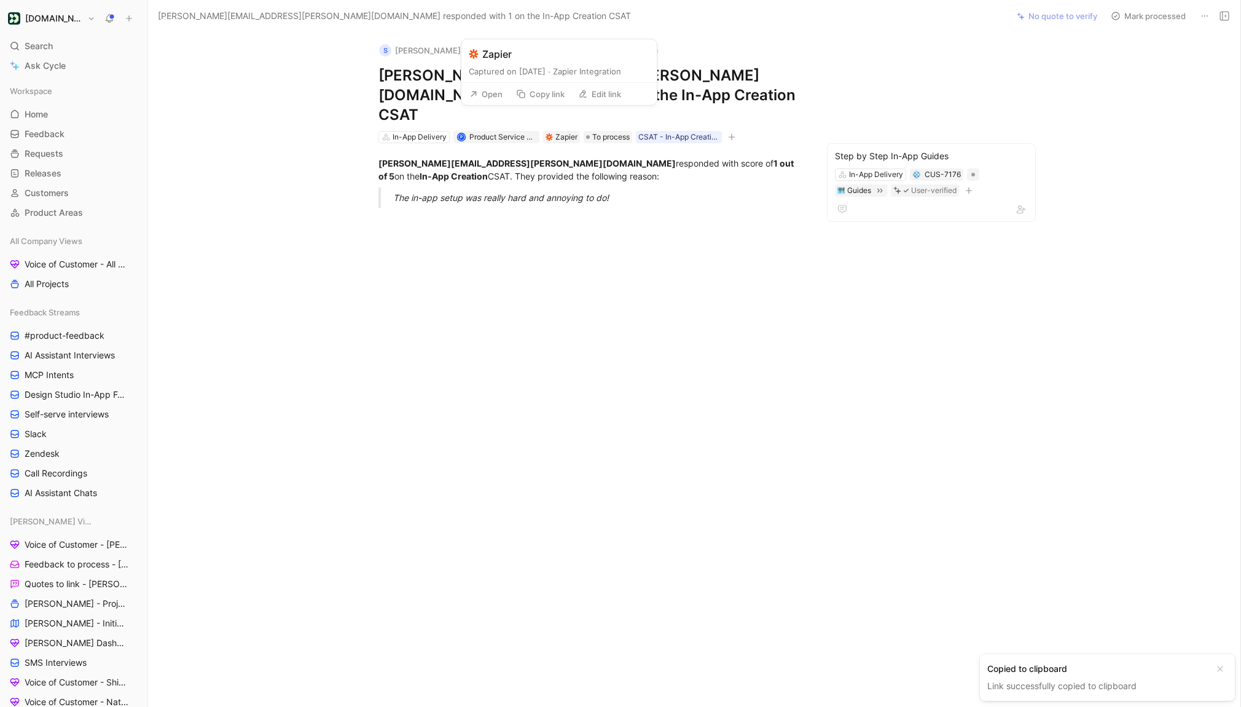
click at [497, 90] on button "Open" at bounding box center [486, 93] width 44 height 17
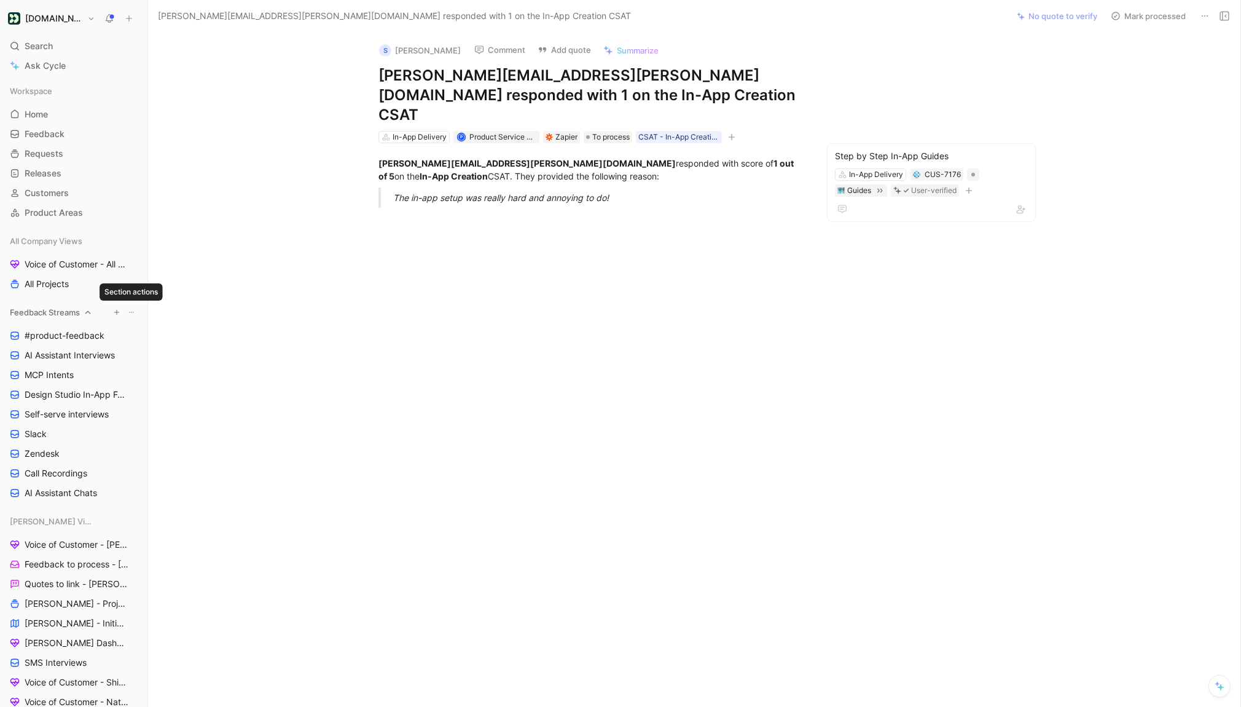
click at [132, 315] on icon at bounding box center [131, 312] width 7 height 7
click at [133, 357] on icon "View actions" at bounding box center [132, 355] width 10 height 10
click at [114, 382] on span "Duplicate" at bounding box center [112, 377] width 38 height 10
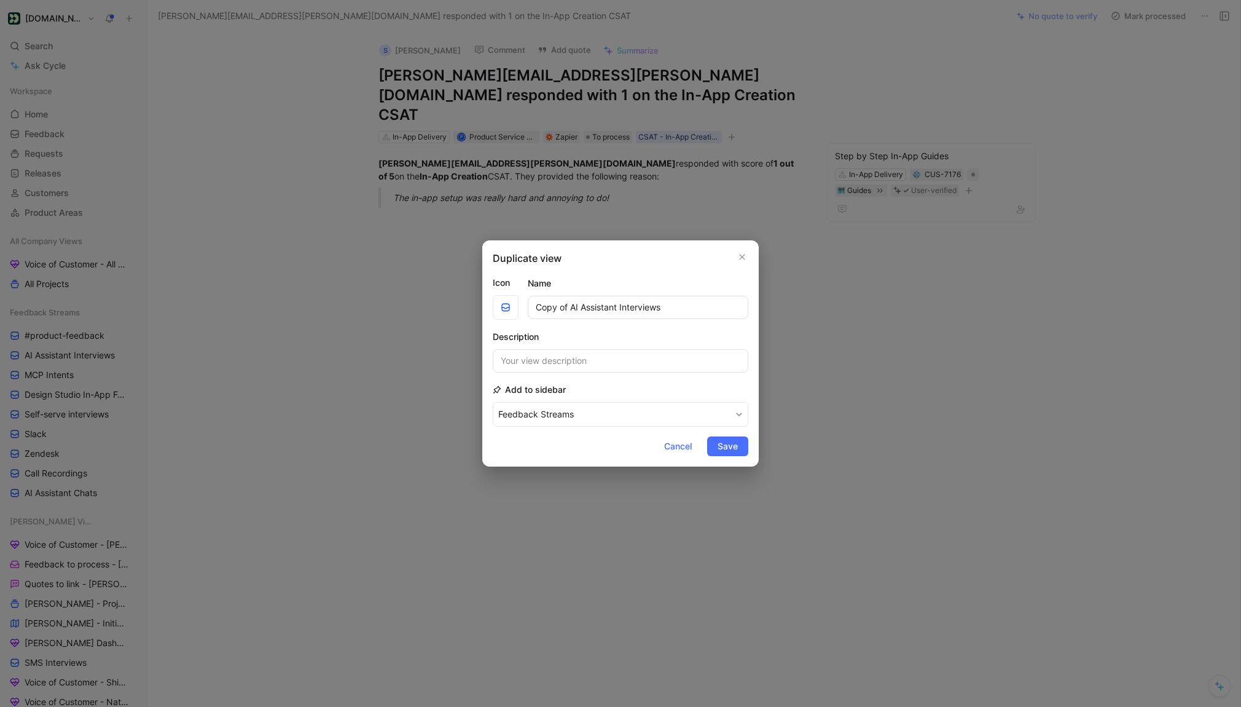
click at [569, 309] on input "Copy of AI Assistant Interviews" at bounding box center [638, 307] width 221 height 23
type input "CSAT Feedback"
click at [729, 445] on span "Save" at bounding box center [728, 446] width 20 height 15
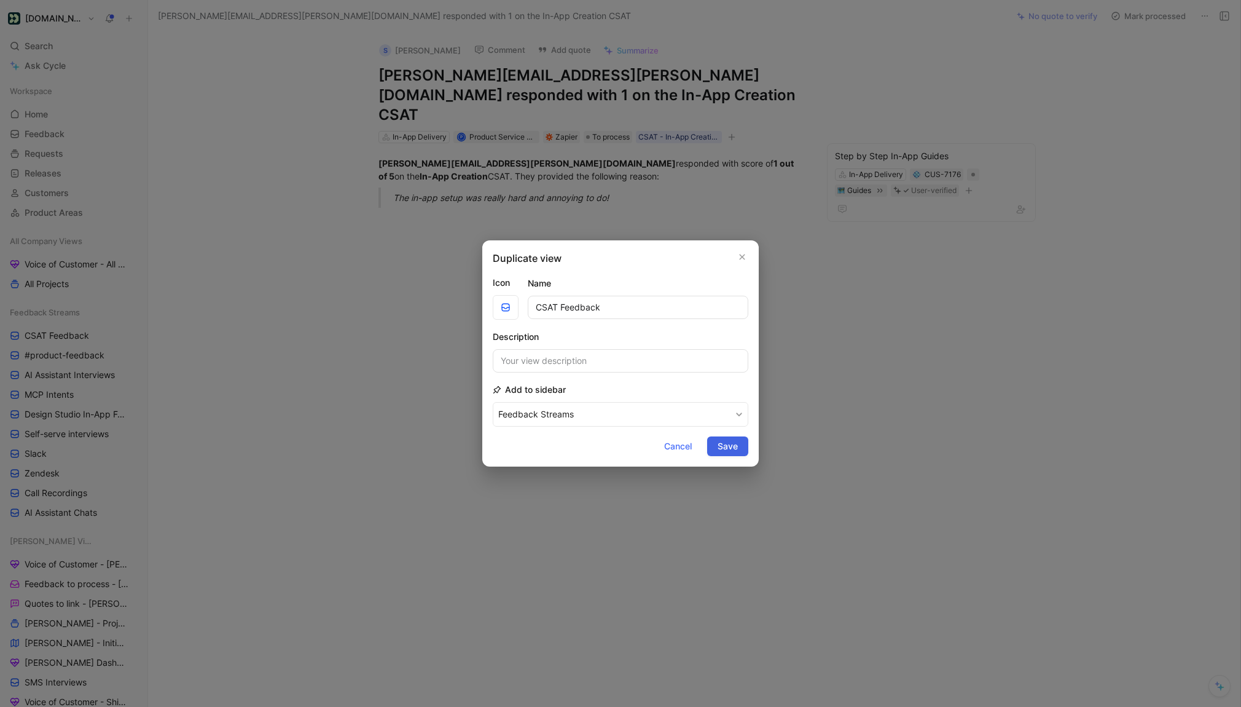
click at [730, 447] on span "Save" at bounding box center [728, 446] width 20 height 15
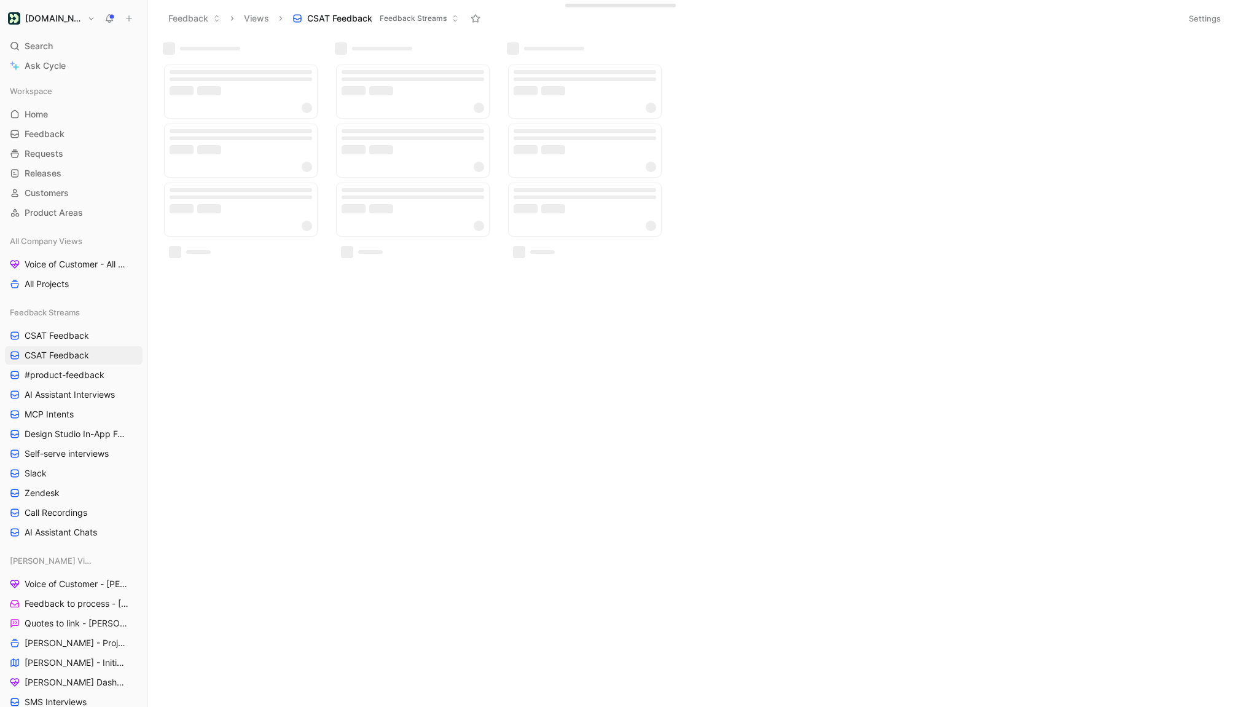
click at [1190, 15] on button "Settings" at bounding box center [1205, 18] width 43 height 17
click at [1205, 17] on button "Settings" at bounding box center [1205, 18] width 43 height 17
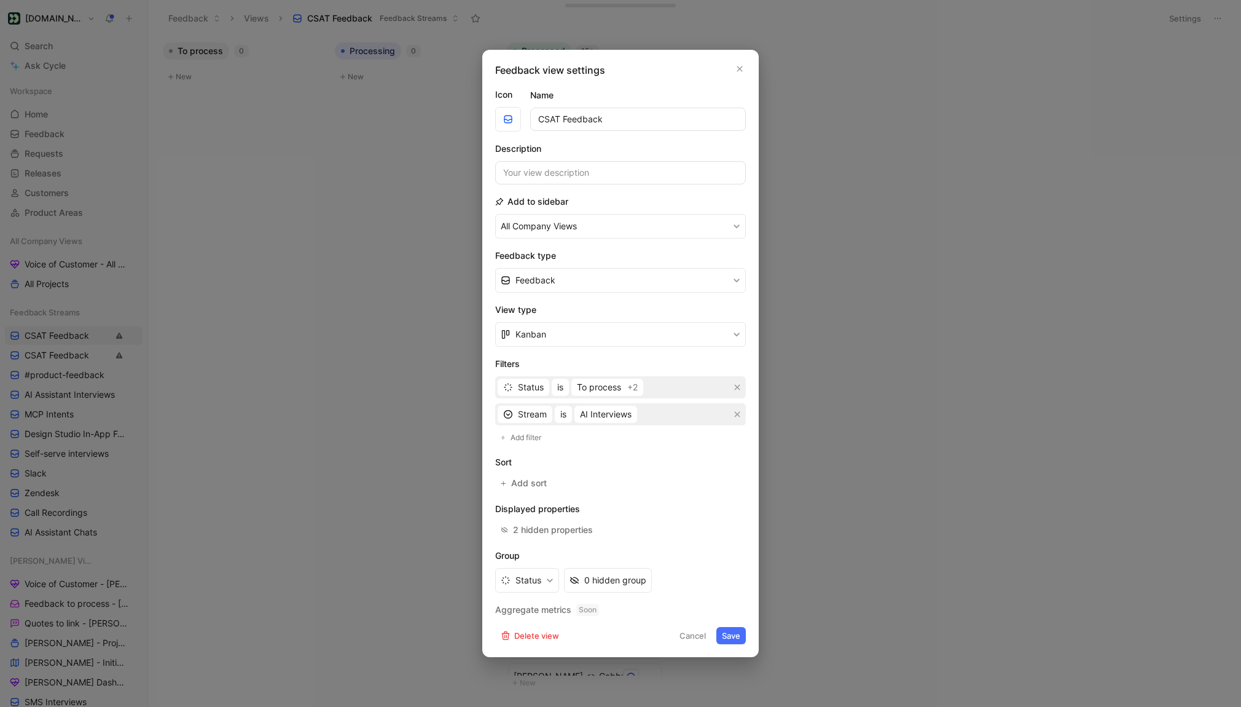
click at [581, 474] on div "Sort Add sort" at bounding box center [620, 473] width 251 height 37
click at [597, 412] on span "AI Interviews" at bounding box center [606, 414] width 52 height 15
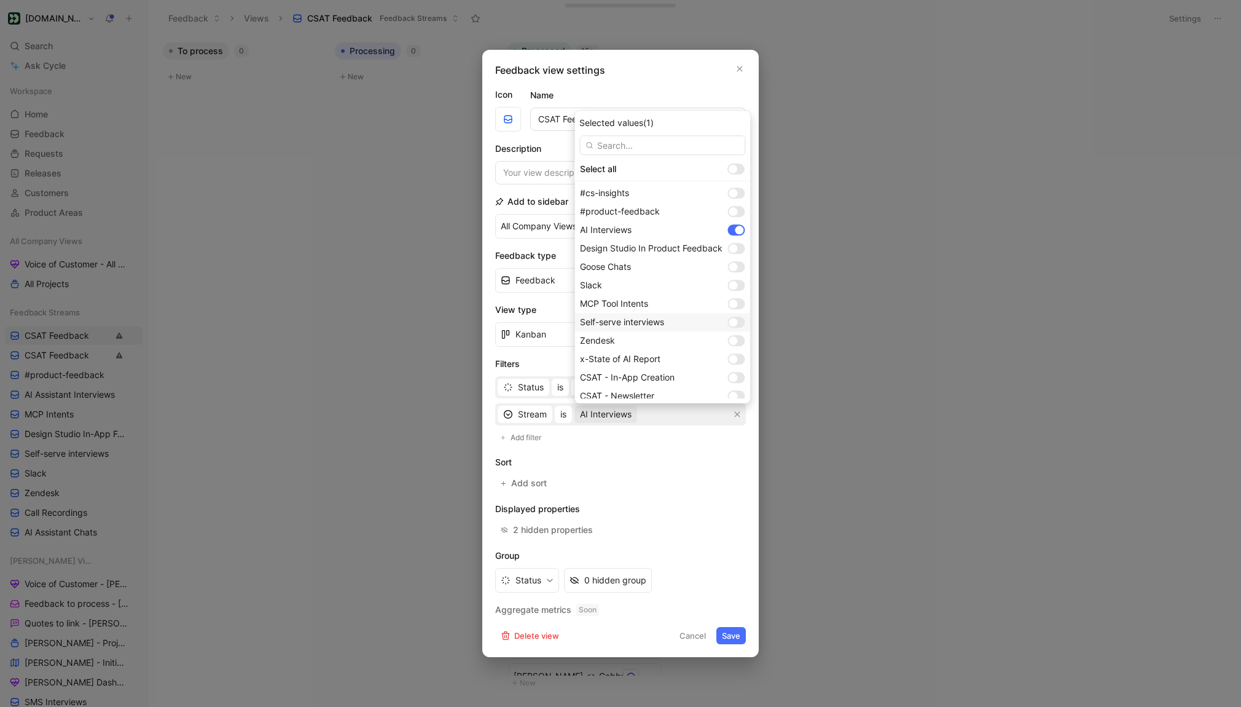
scroll to position [61, 0]
click at [737, 312] on div at bounding box center [736, 315] width 17 height 11
click at [737, 345] on div "CSAT - Segment" at bounding box center [663, 353] width 176 height 18
click at [737, 332] on div at bounding box center [733, 334] width 9 height 9
click at [737, 370] on div at bounding box center [733, 371] width 9 height 9
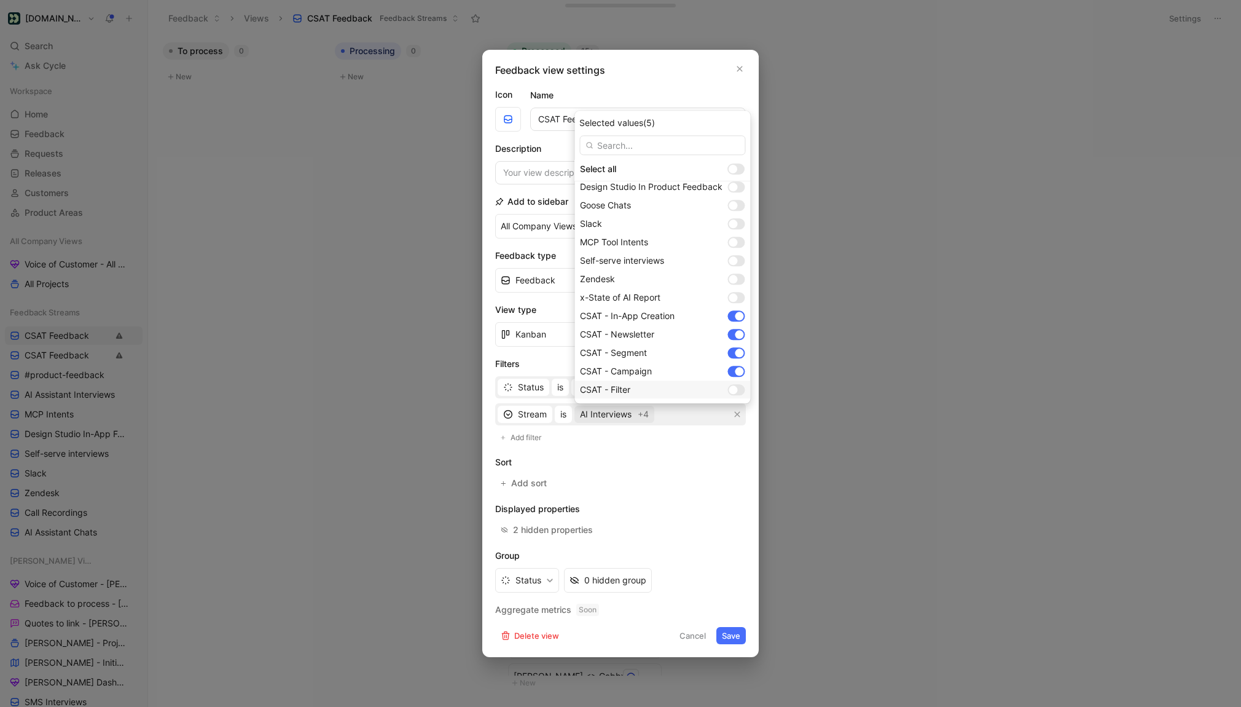
click at [736, 392] on div at bounding box center [733, 389] width 9 height 9
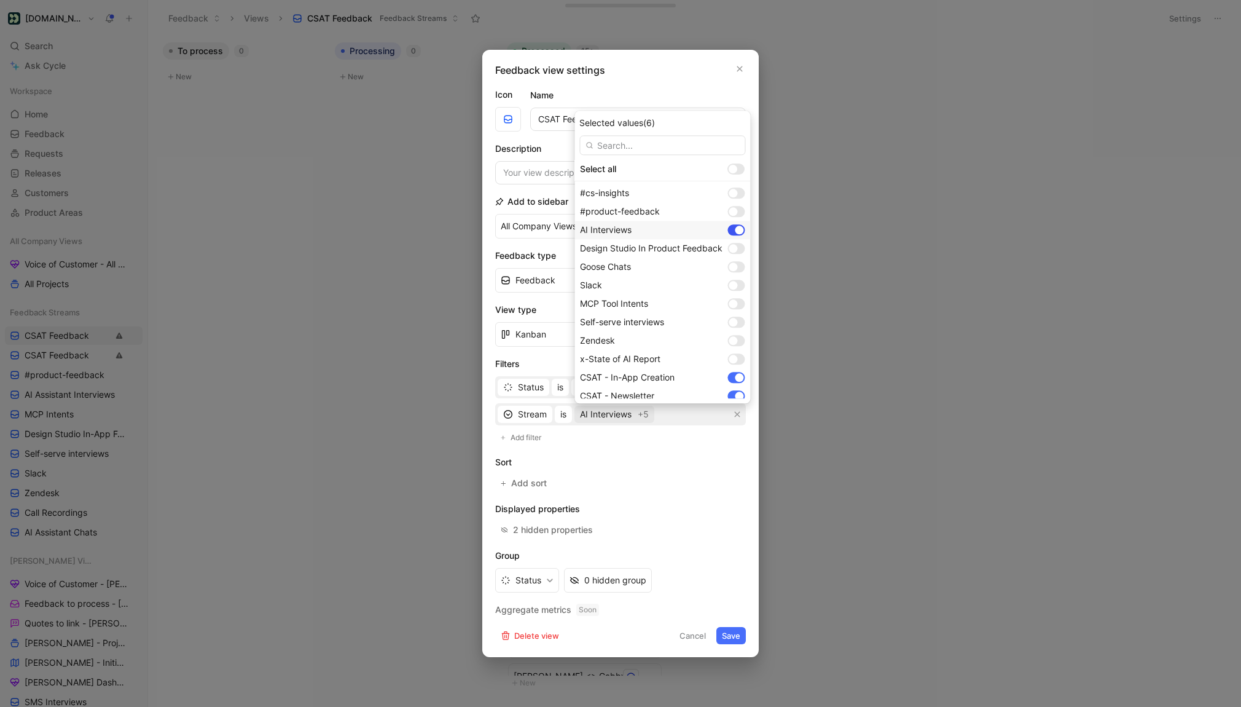
click at [739, 228] on div at bounding box center [739, 230] width 9 height 9
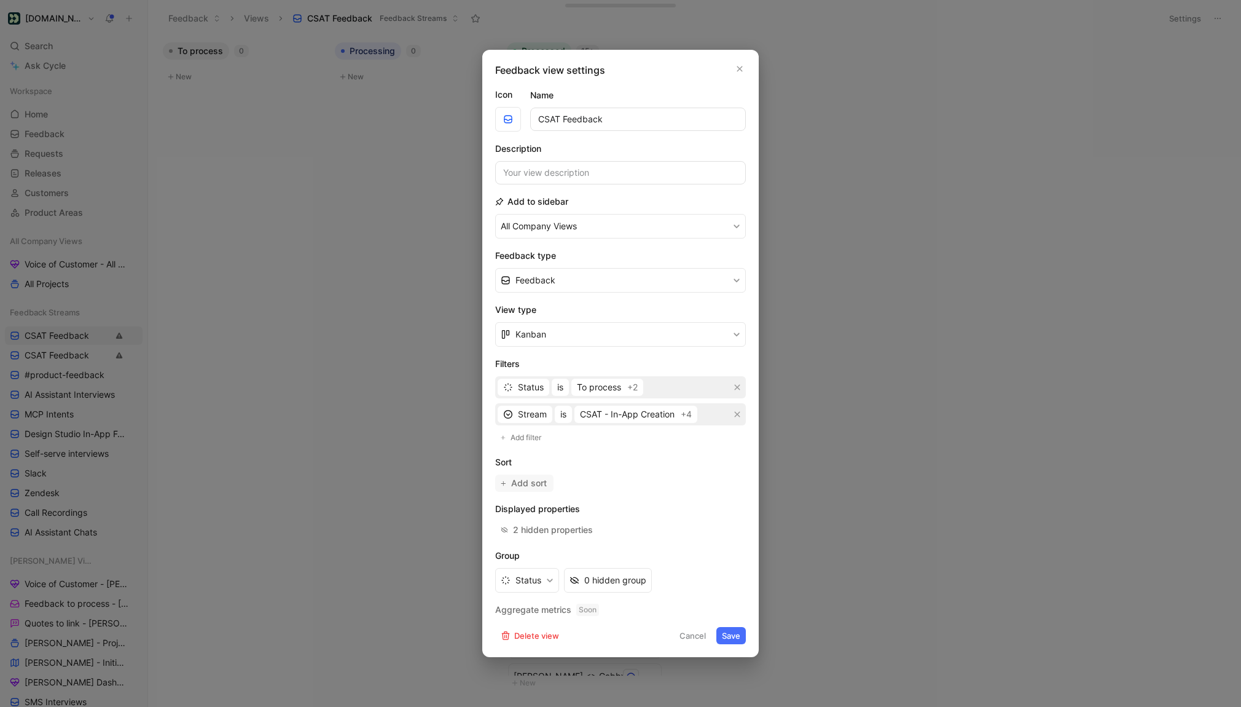
click at [533, 481] on span "Add sort" at bounding box center [529, 483] width 37 height 15
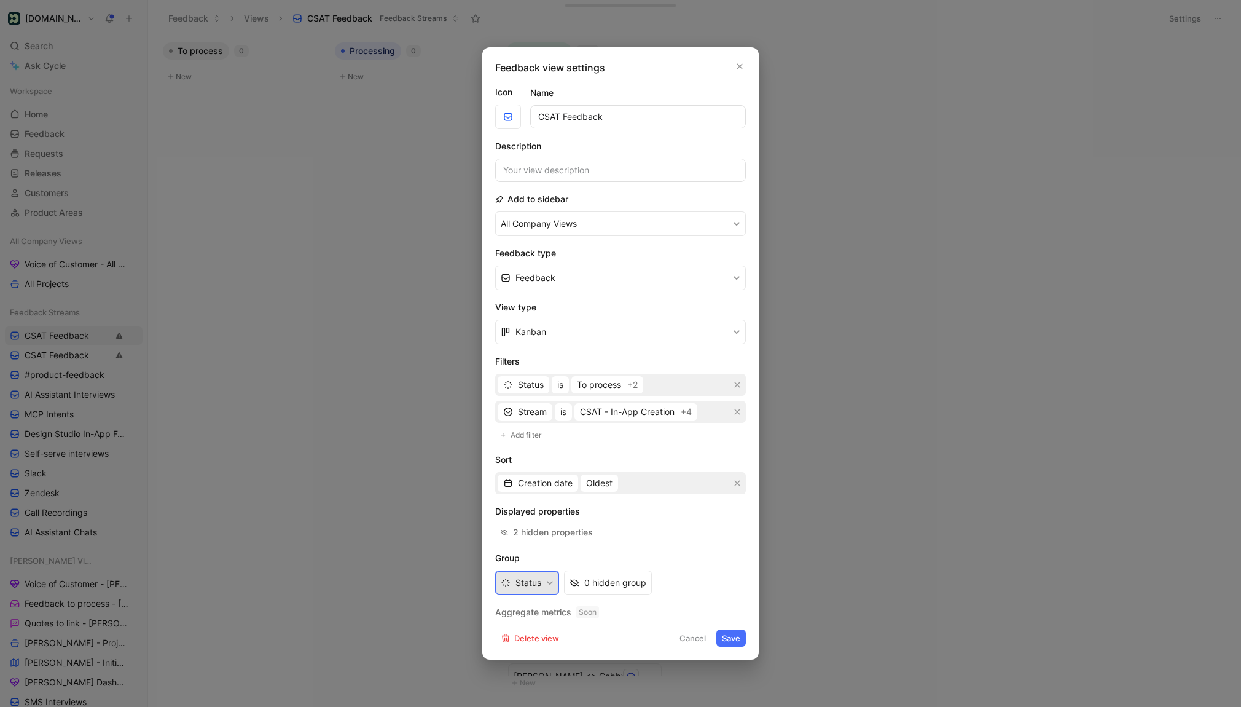
click at [545, 577] on button "Status" at bounding box center [527, 582] width 64 height 25
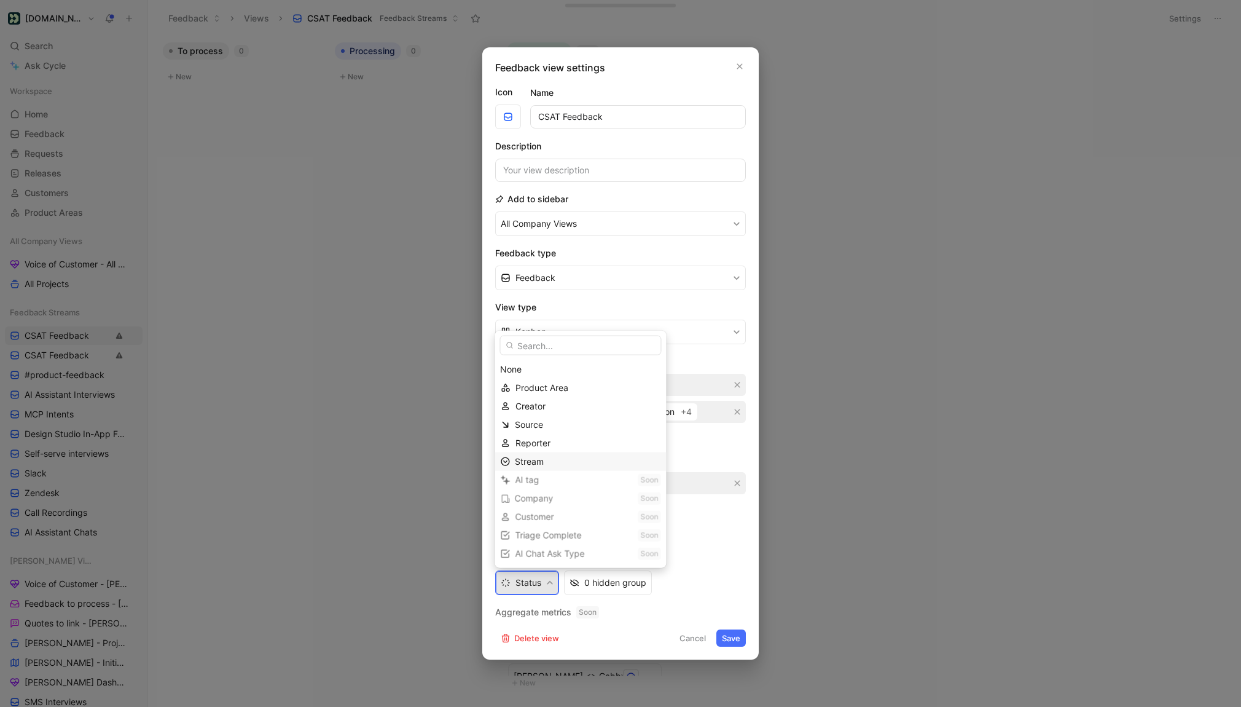
click at [548, 462] on div "Stream" at bounding box center [588, 461] width 146 height 15
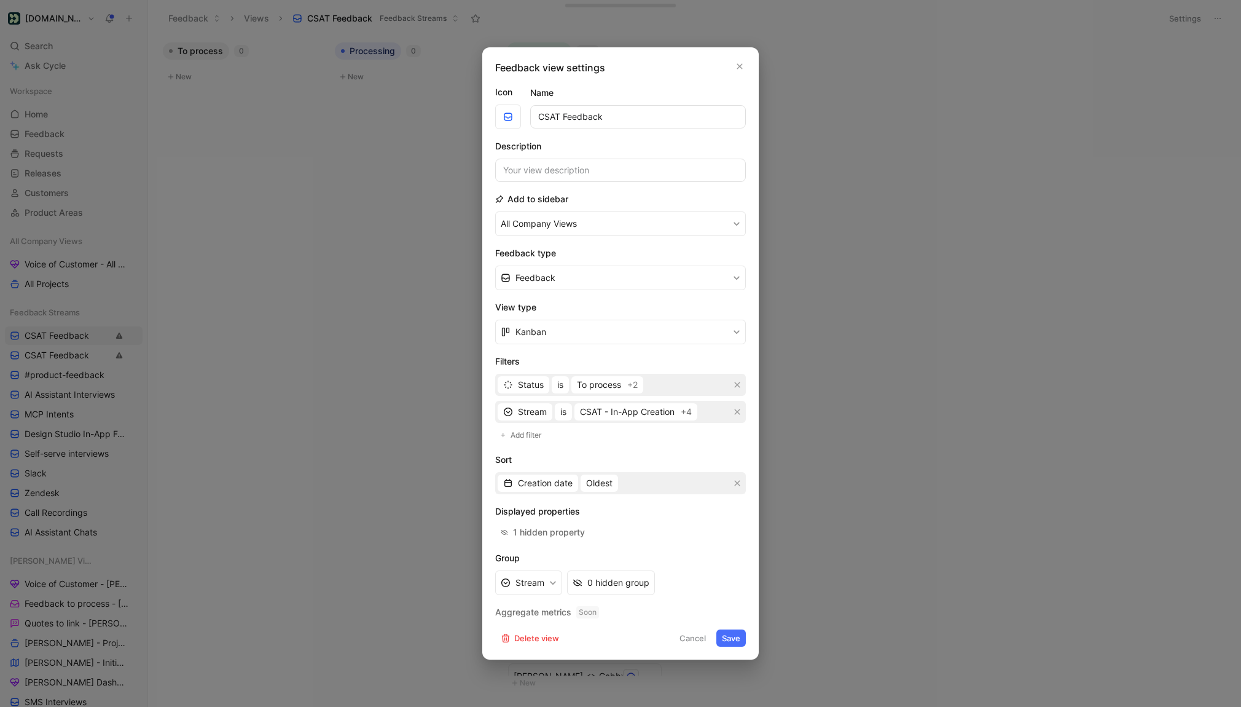
click at [725, 639] on button "Save" at bounding box center [731, 637] width 29 height 17
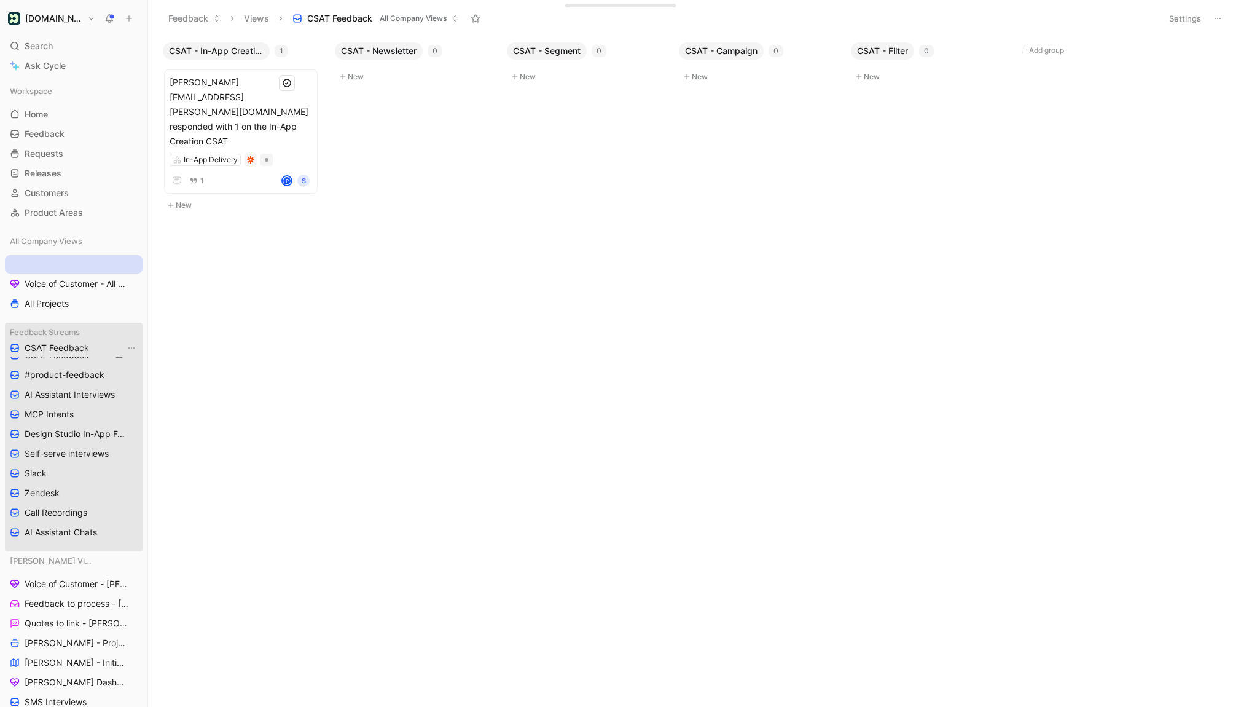
drag, startPoint x: 52, startPoint y: 264, endPoint x: 52, endPoint y: 347, distance: 82.4
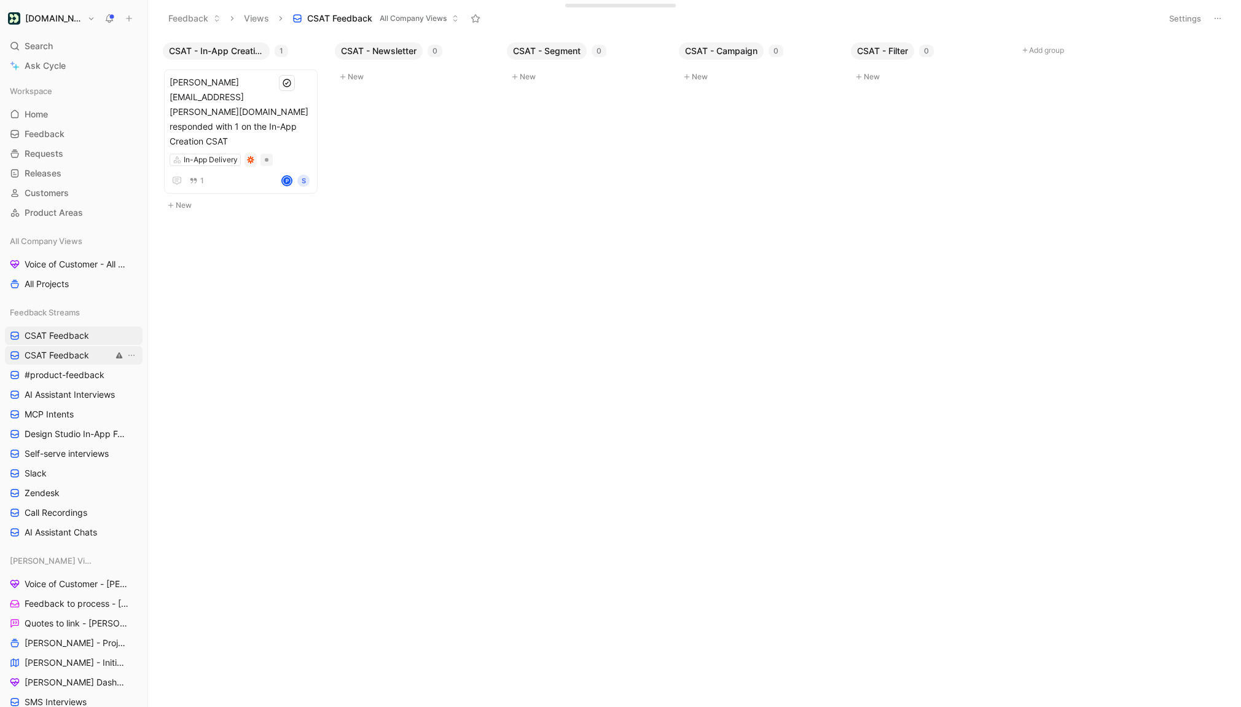
click at [72, 355] on span "CSAT Feedback" at bounding box center [57, 355] width 65 height 12
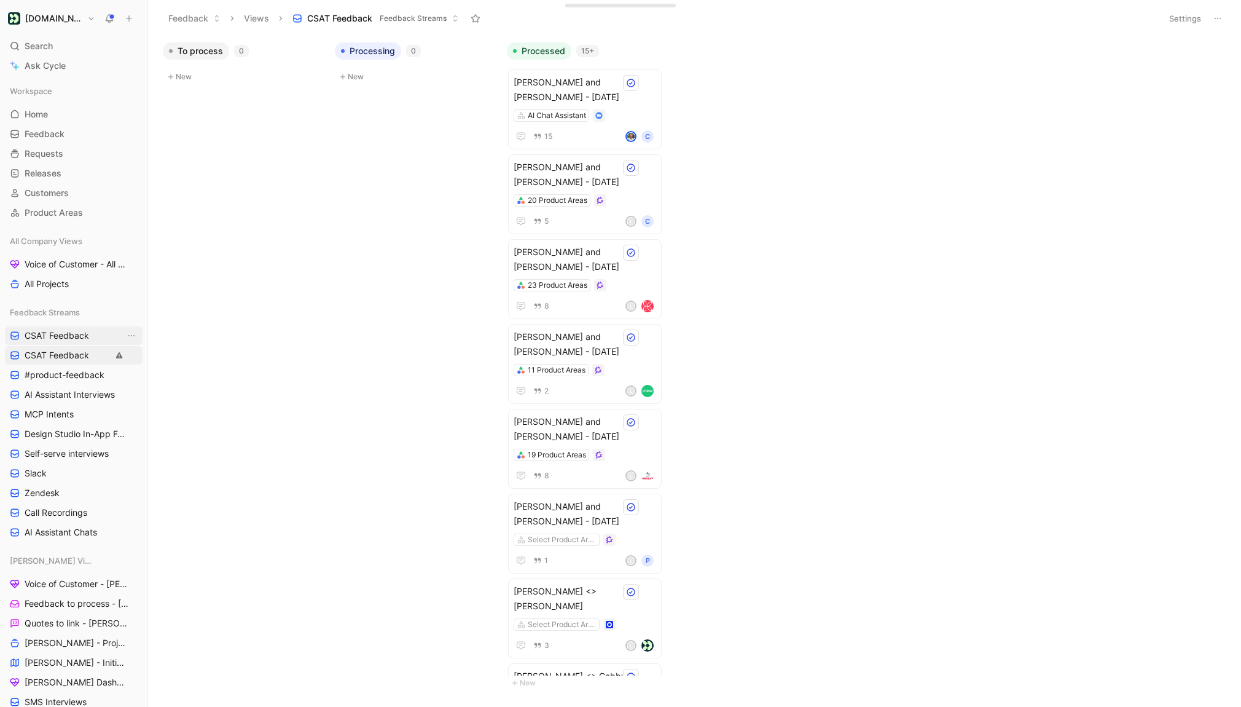
click at [86, 338] on span "CSAT Feedback" at bounding box center [57, 335] width 65 height 12
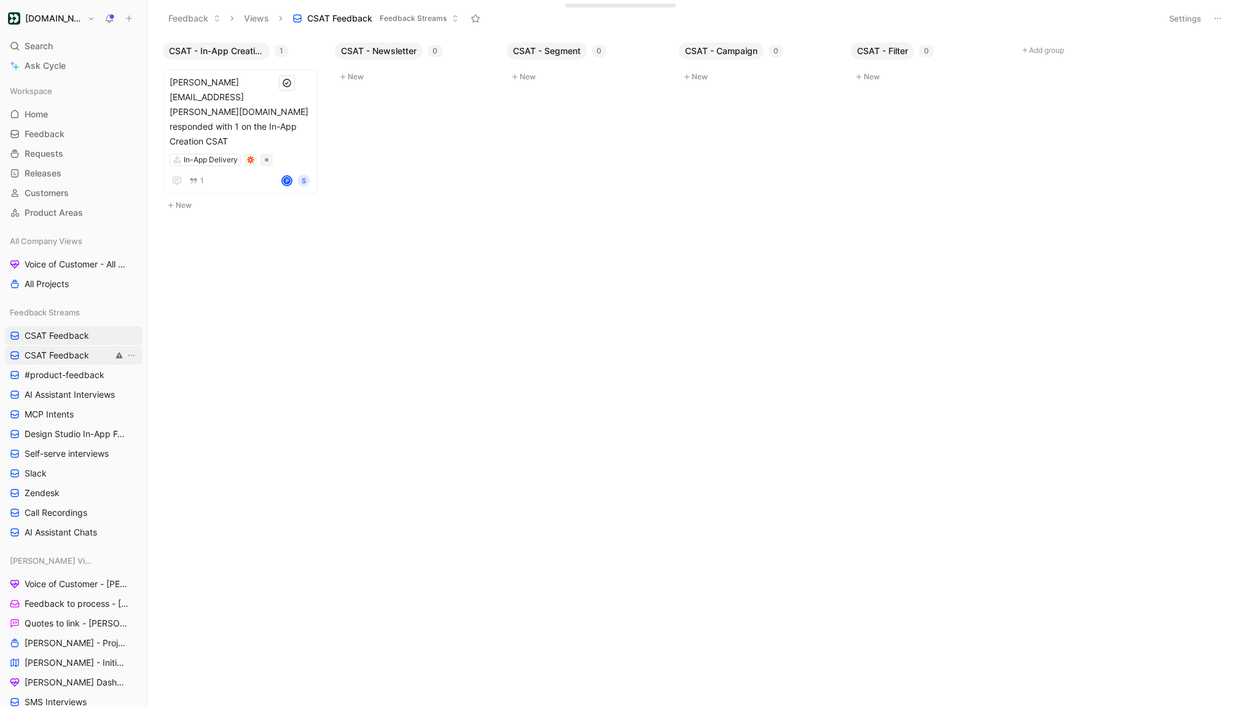
click at [89, 361] on link "CSAT Feedback" at bounding box center [74, 355] width 138 height 18
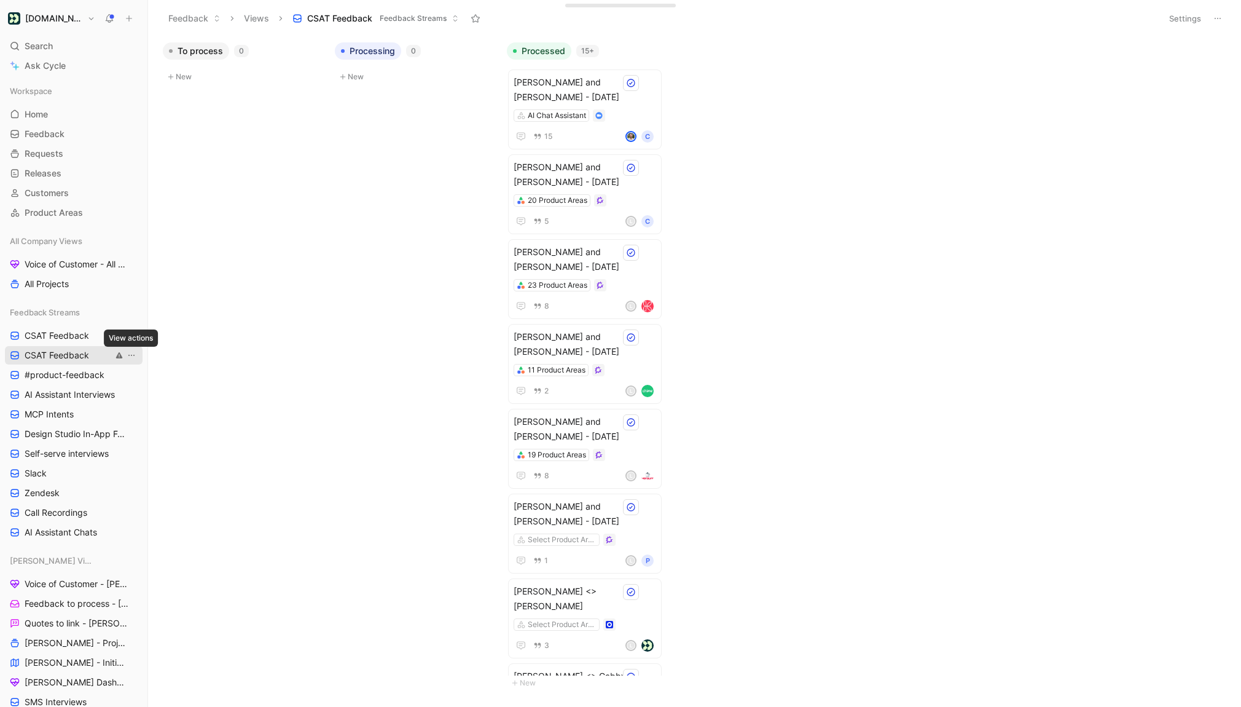
click at [131, 355] on icon "View actions" at bounding box center [131, 355] width 6 height 1
click at [106, 460] on span "Delete" at bounding box center [106, 461] width 26 height 10
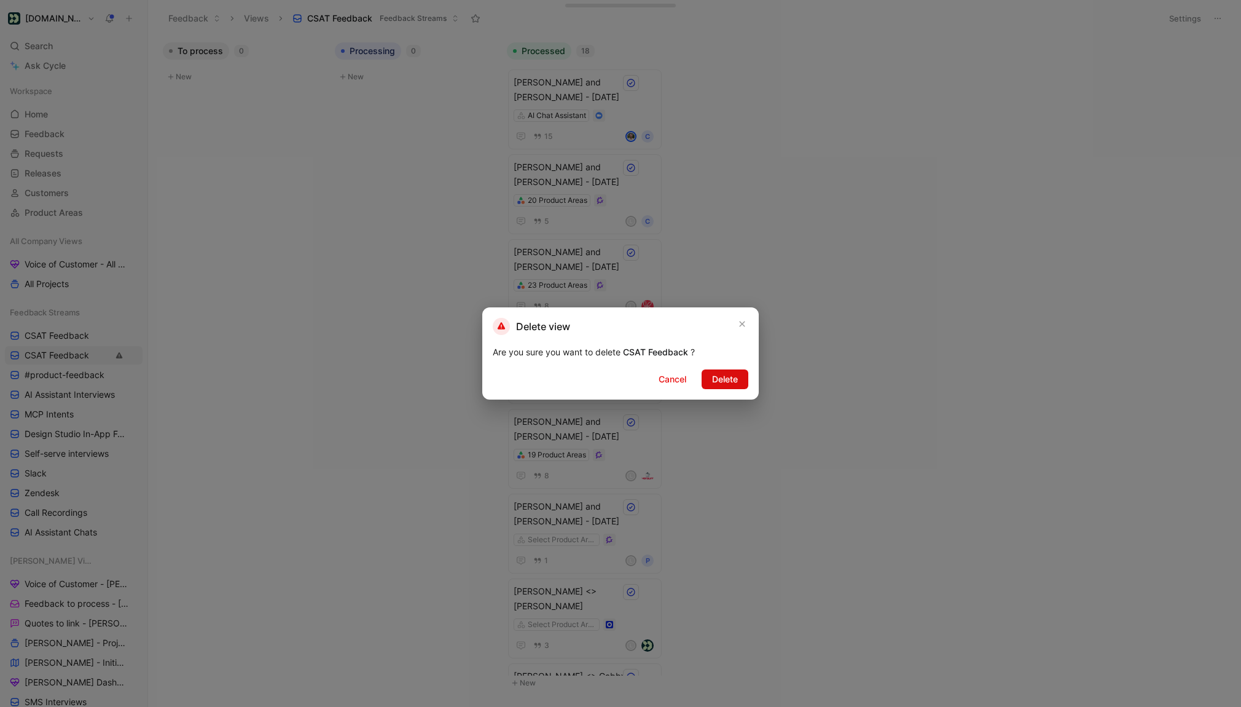
click at [714, 378] on span "Delete" at bounding box center [725, 379] width 26 height 15
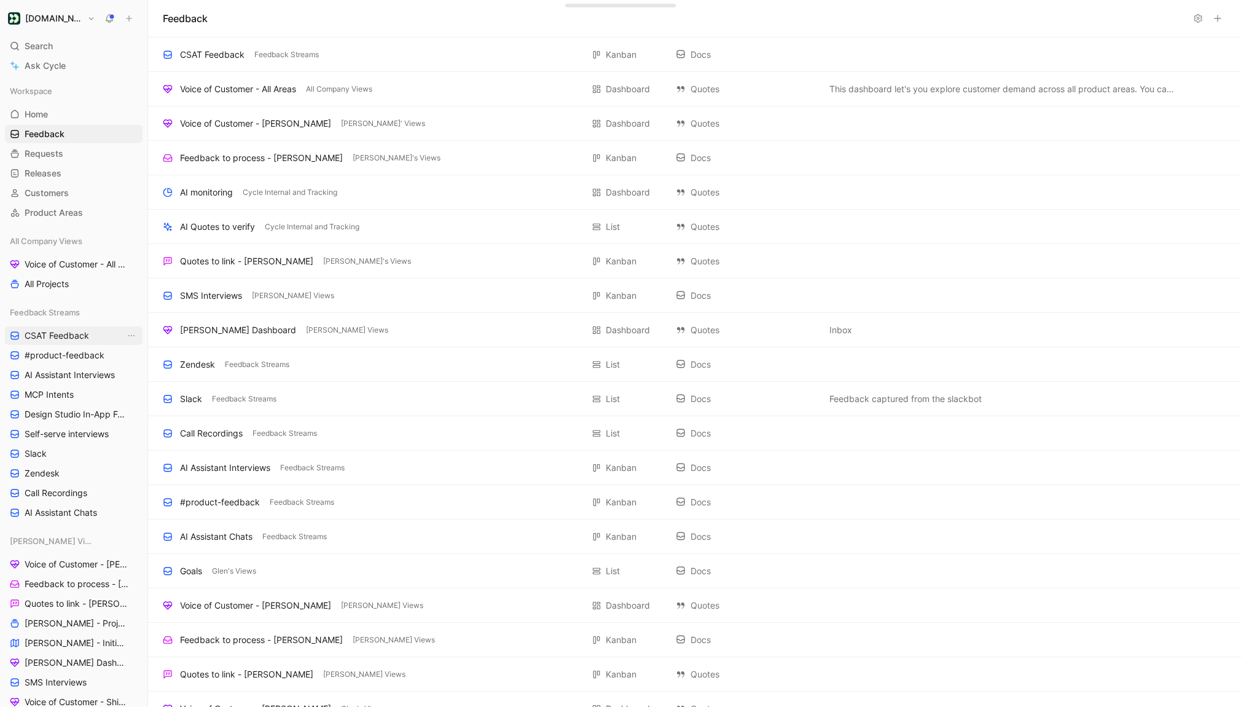
click at [66, 334] on span "CSAT Feedback" at bounding box center [57, 335] width 65 height 12
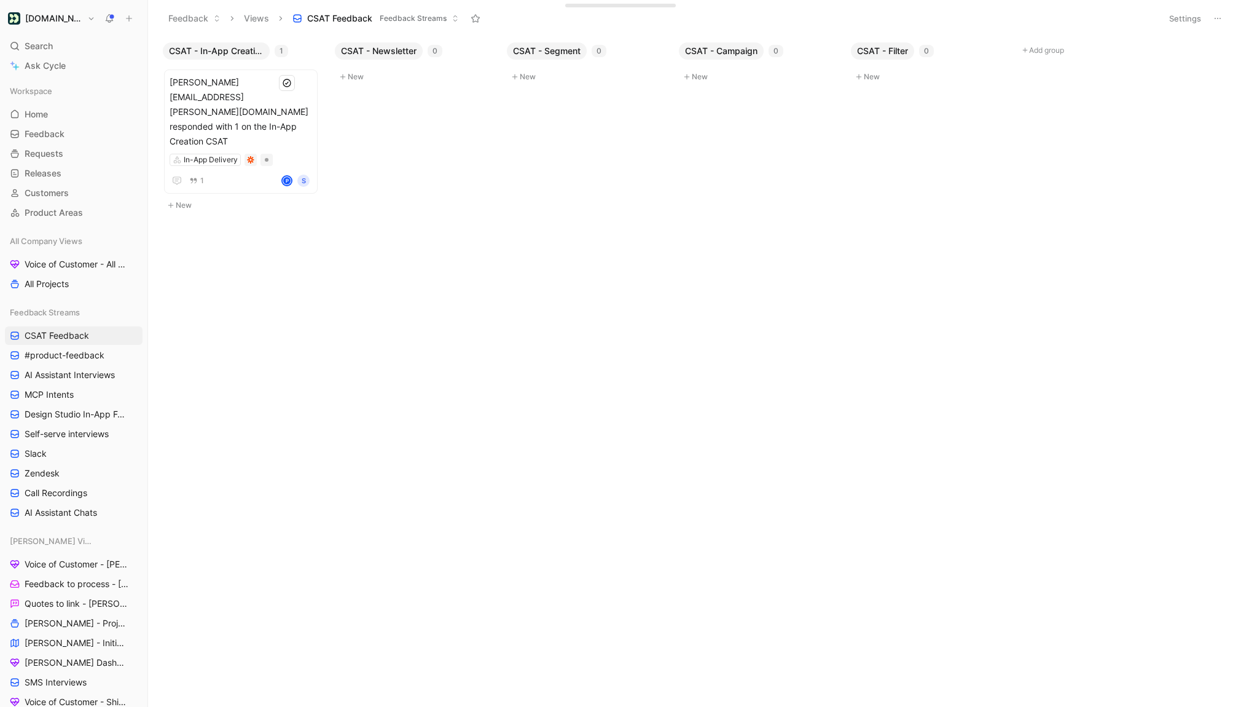
click at [1193, 10] on div "Settings" at bounding box center [1195, 19] width 63 height 18
click at [1193, 15] on button "Settings" at bounding box center [1185, 18] width 43 height 17
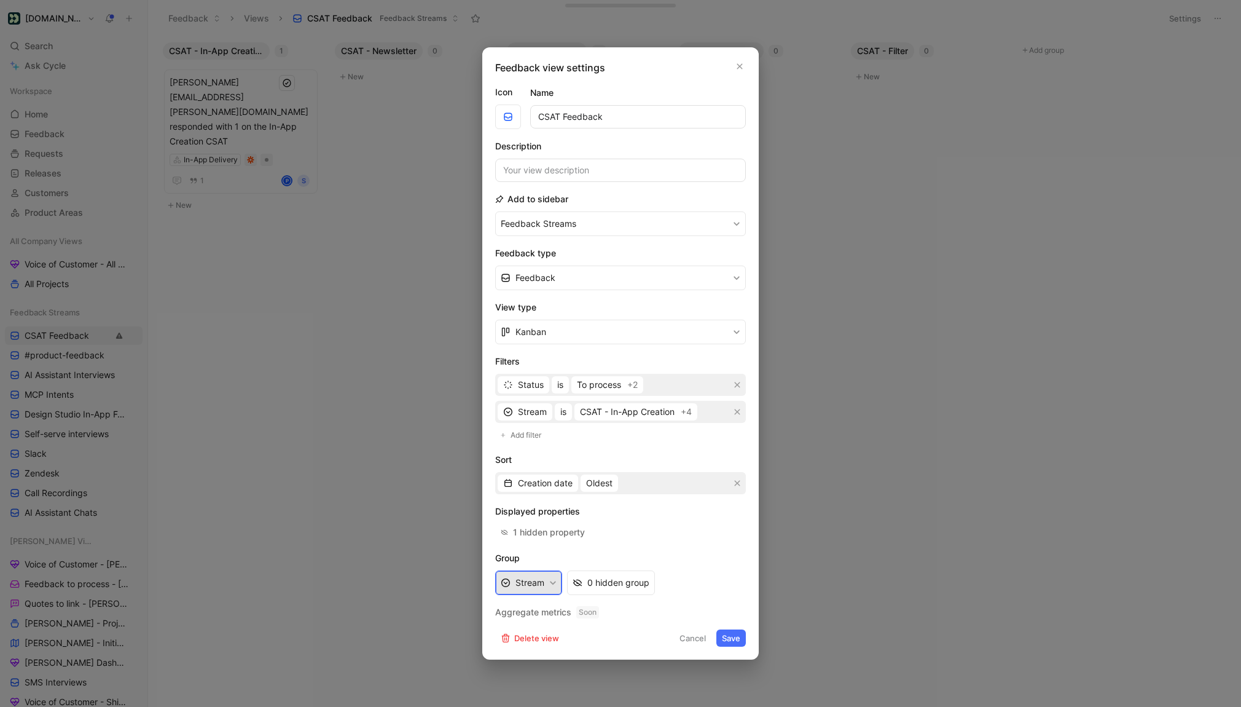
click at [543, 585] on button "Stream" at bounding box center [528, 582] width 67 height 25
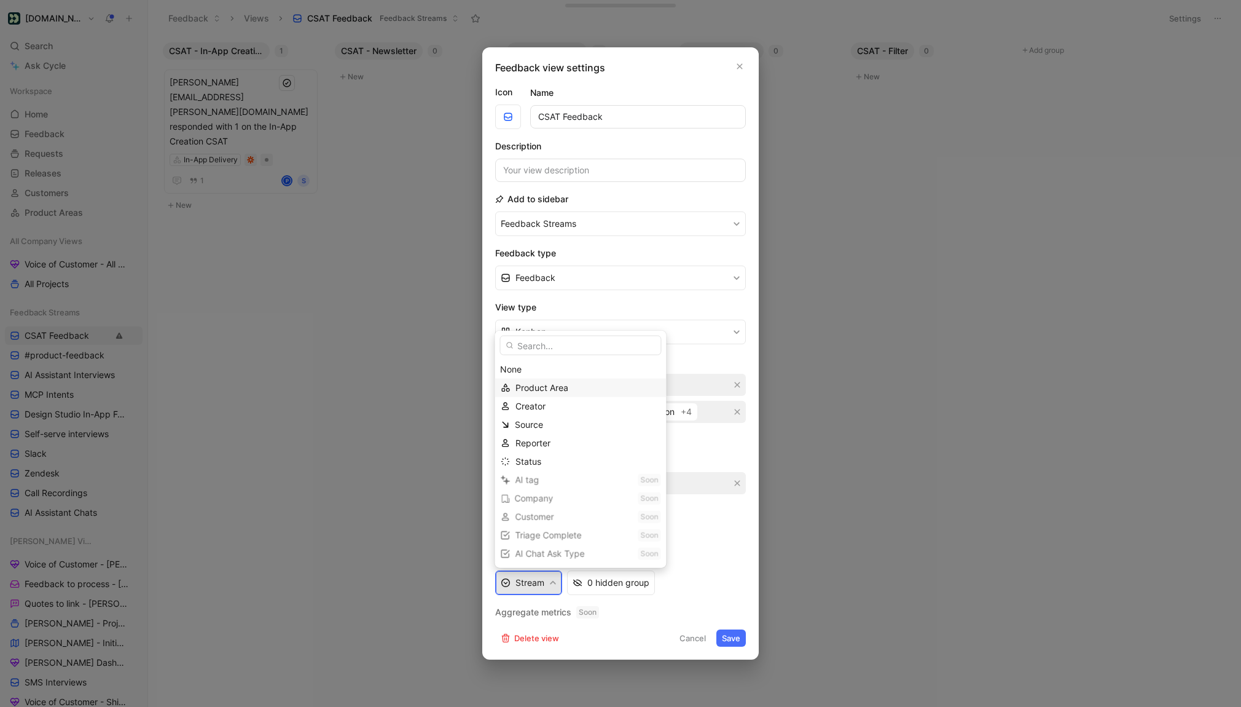
click at [541, 387] on span "Product Area" at bounding box center [542, 387] width 53 height 10
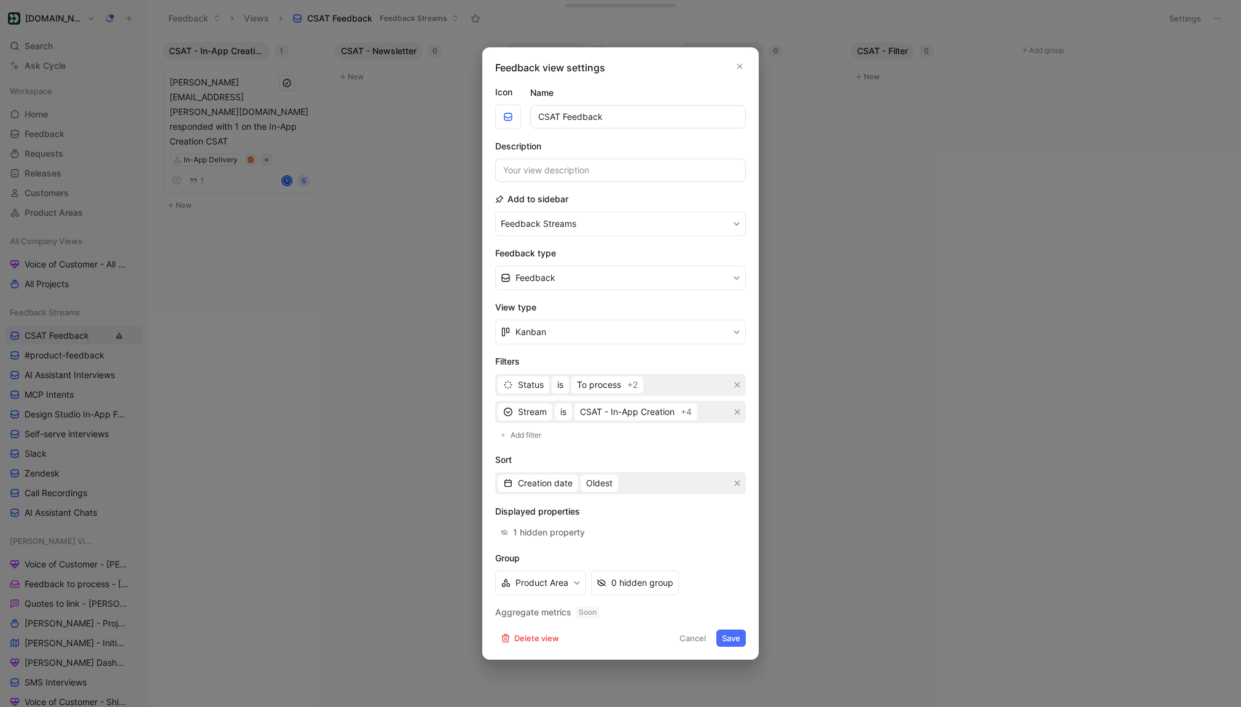
click at [728, 640] on button "Save" at bounding box center [731, 637] width 29 height 17
